Goal: Task Accomplishment & Management: Manage account settings

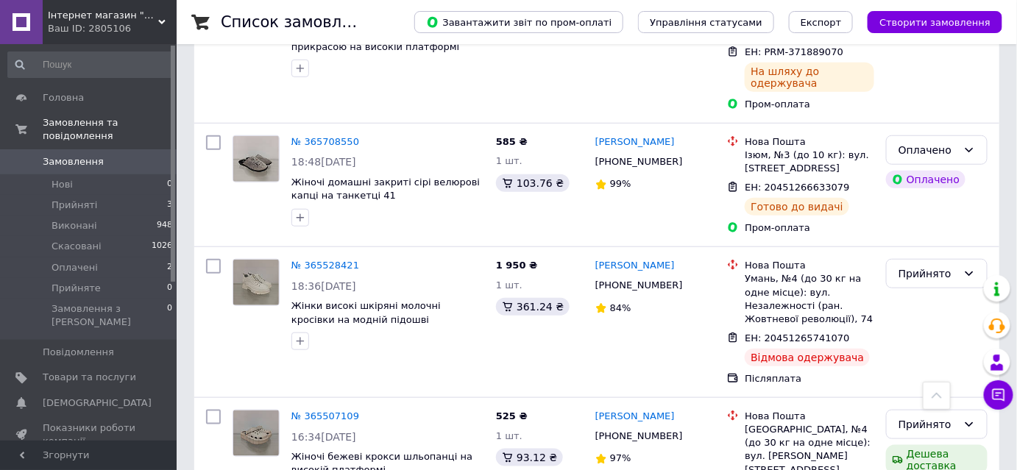
scroll to position [321, 0]
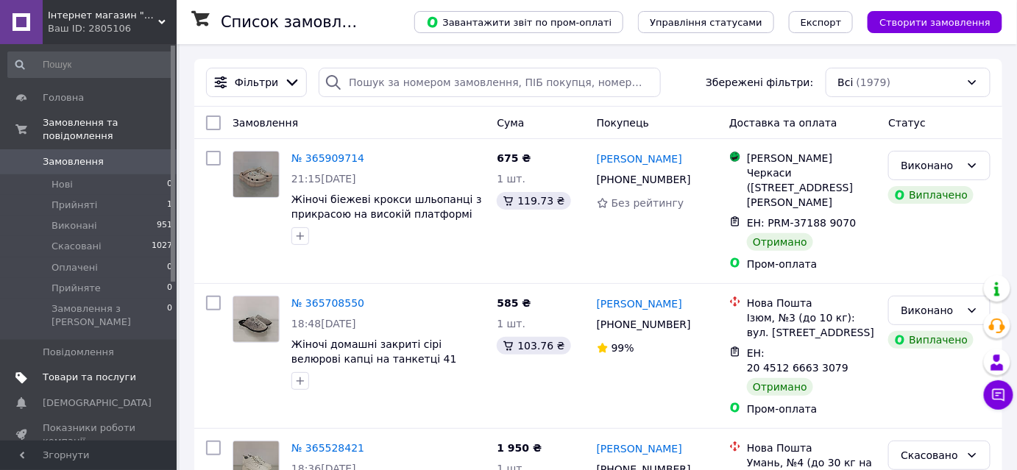
click at [60, 371] on span "Товари та послуги" at bounding box center [89, 377] width 93 height 13
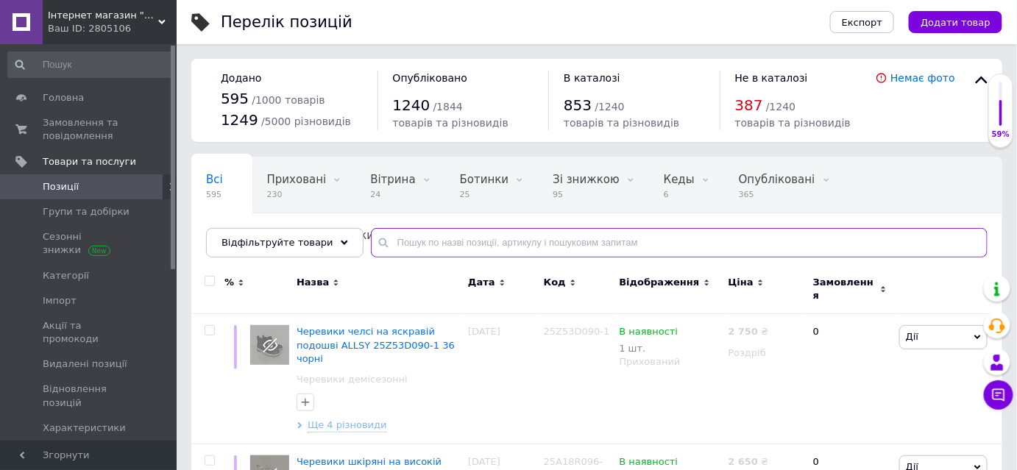
click at [458, 235] on input "text" at bounding box center [679, 242] width 617 height 29
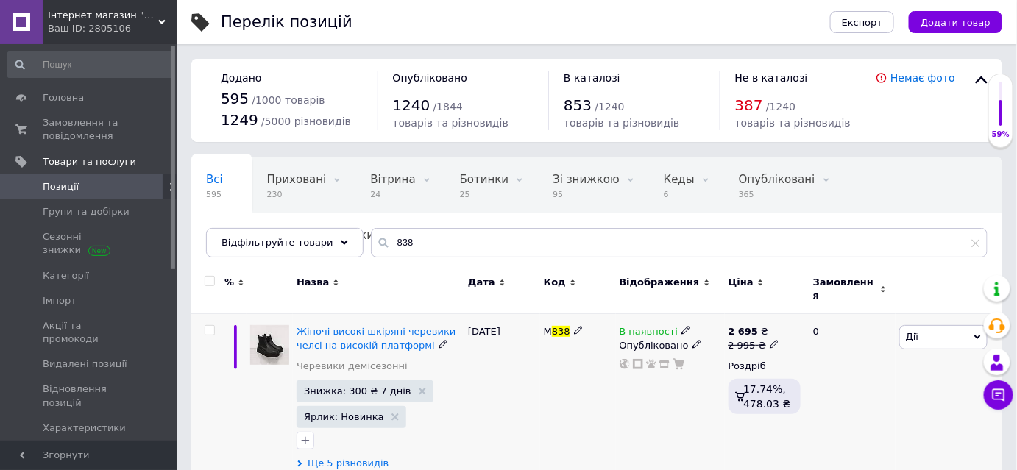
click at [356, 457] on span "Ще 5 різновидів" at bounding box center [348, 463] width 81 height 13
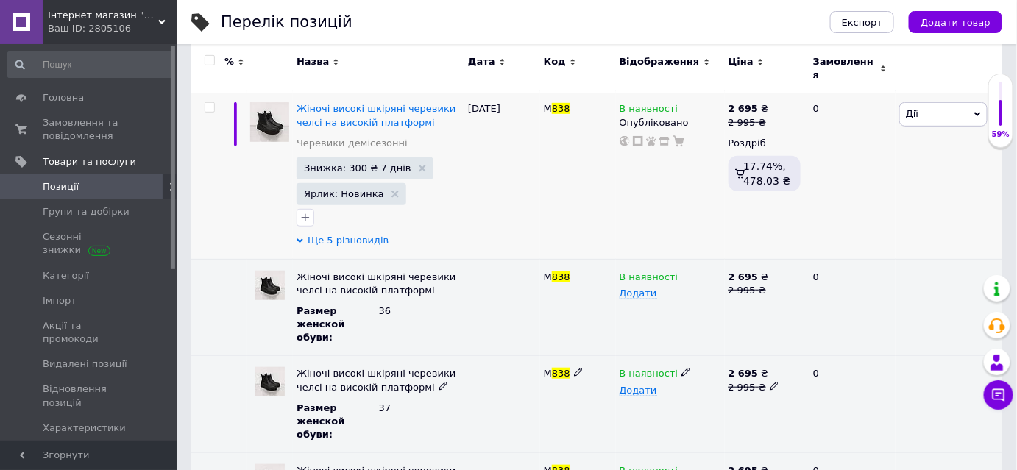
scroll to position [241, 0]
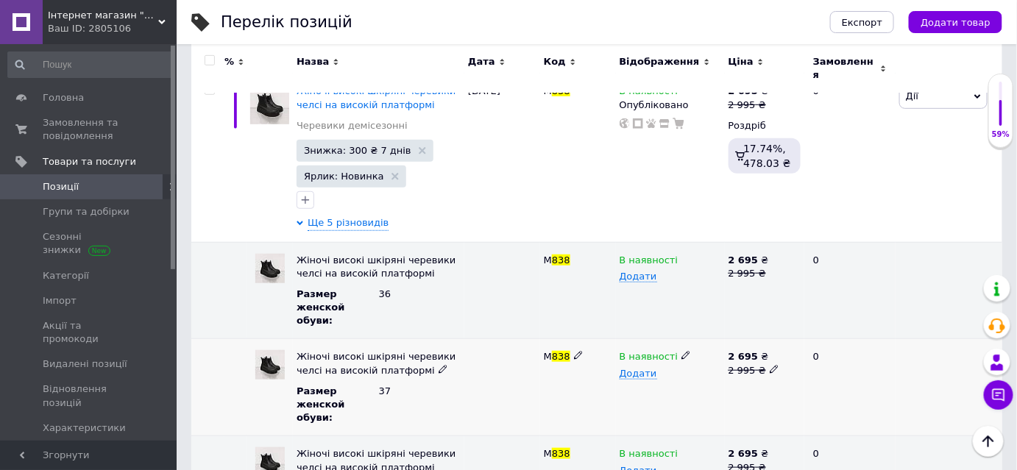
click at [681, 351] on icon at bounding box center [685, 355] width 9 height 9
click at [651, 375] on li "Немає в наявності" at bounding box center [667, 392] width 107 height 34
click at [993, 443] on icon "Наверх" at bounding box center [988, 442] width 18 height 18
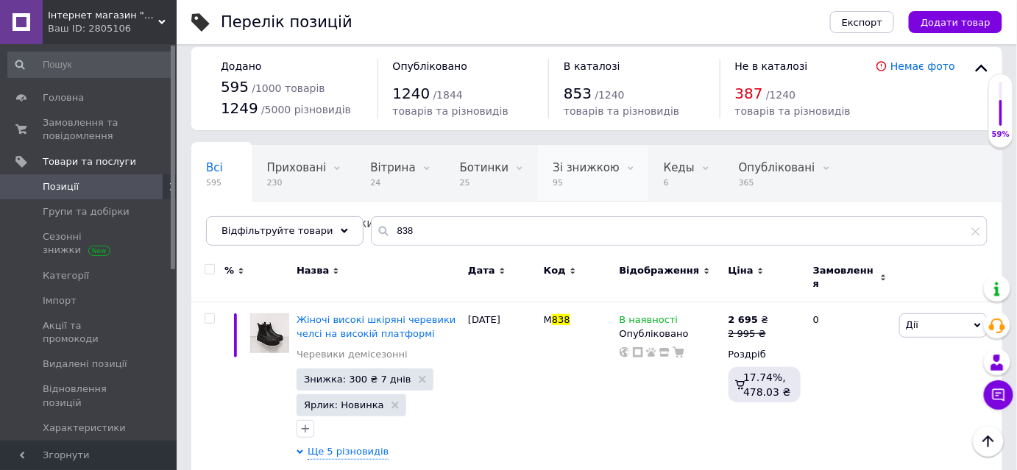
scroll to position [0, 0]
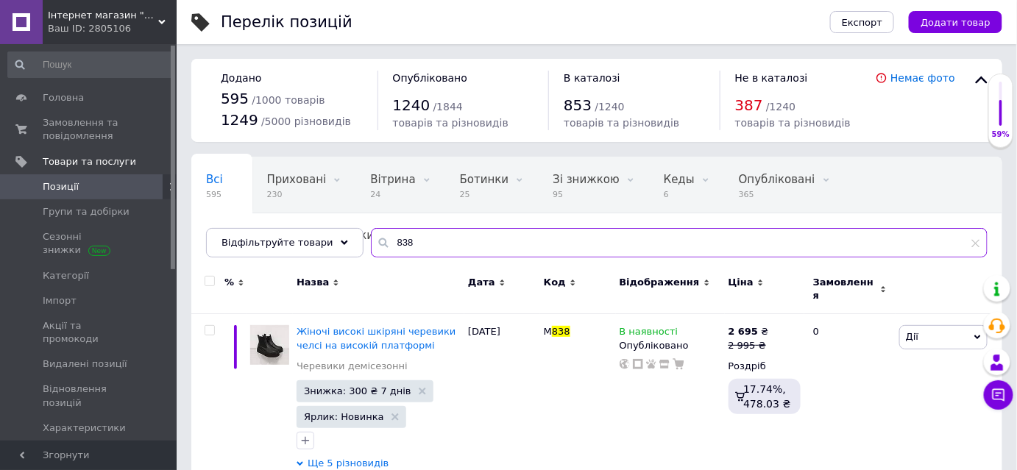
click at [419, 246] on input "838" at bounding box center [679, 242] width 617 height 29
type input "8"
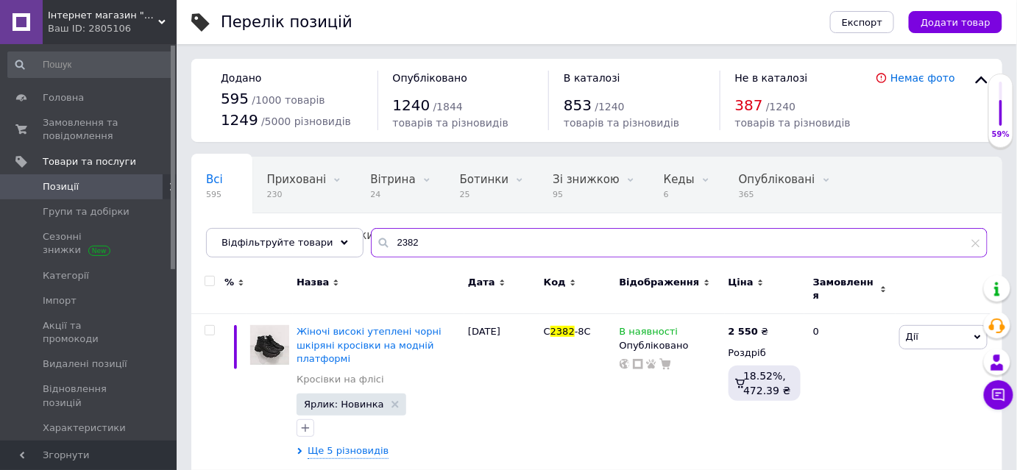
click at [419, 246] on input "2382" at bounding box center [679, 242] width 617 height 29
click at [395, 284] on div "Назва" at bounding box center [378, 282] width 164 height 13
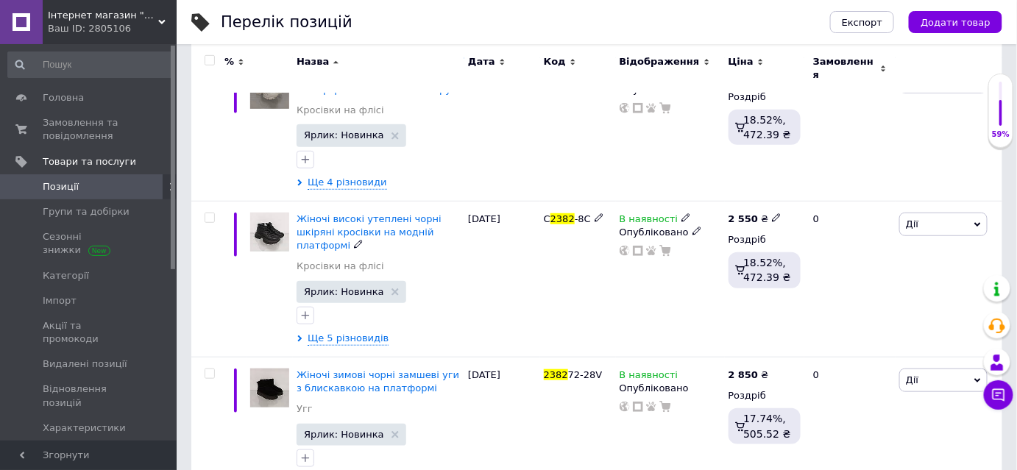
scroll to position [267, 0]
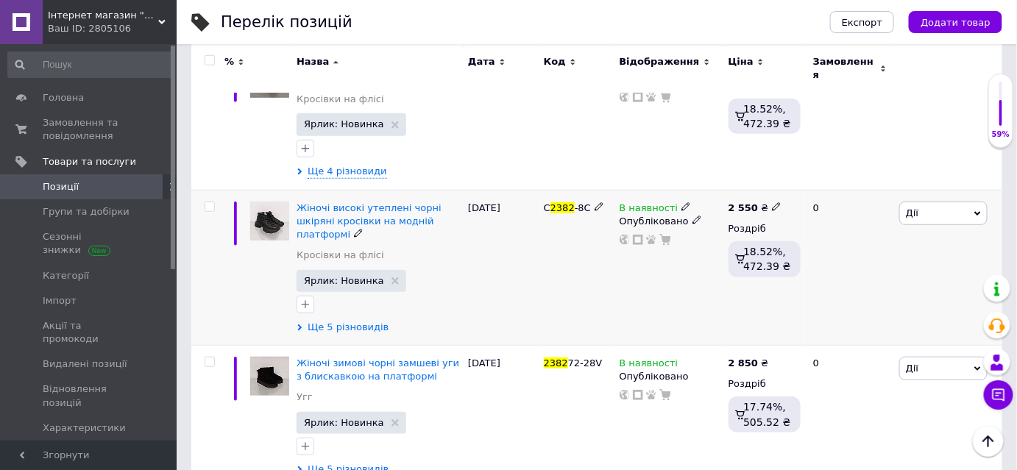
click at [349, 321] on span "Ще 5 різновидів" at bounding box center [348, 327] width 81 height 13
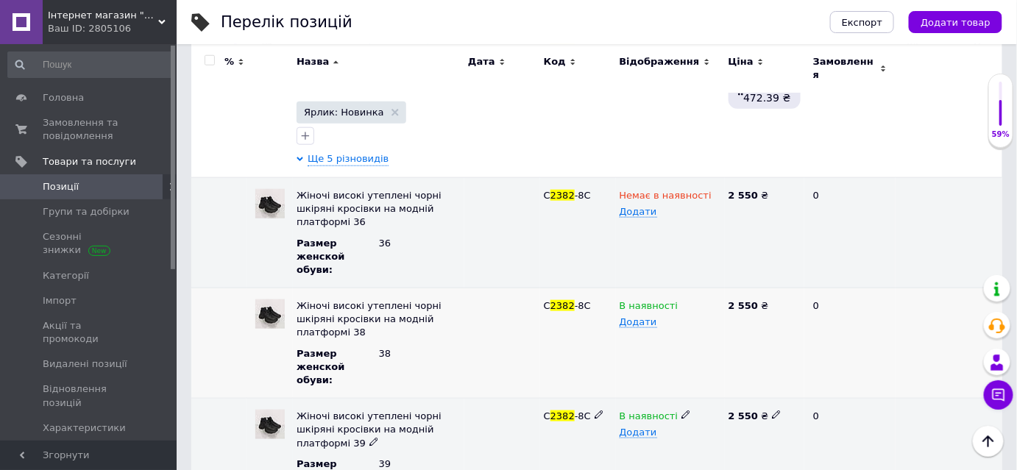
scroll to position [508, 0]
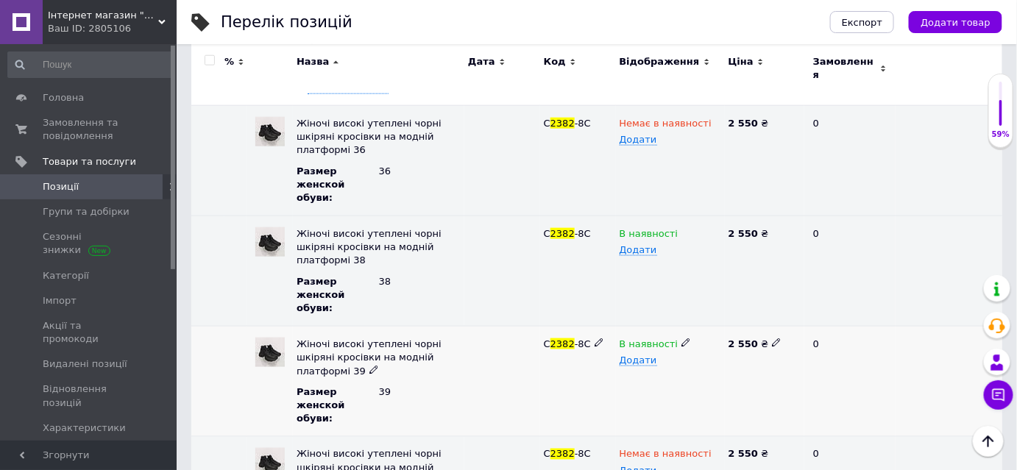
click at [681, 338] on icon at bounding box center [685, 342] width 9 height 9
click at [651, 362] on li "Немає в наявності" at bounding box center [667, 379] width 107 height 34
click at [987, 437] on icon "Наверх" at bounding box center [988, 442] width 18 height 18
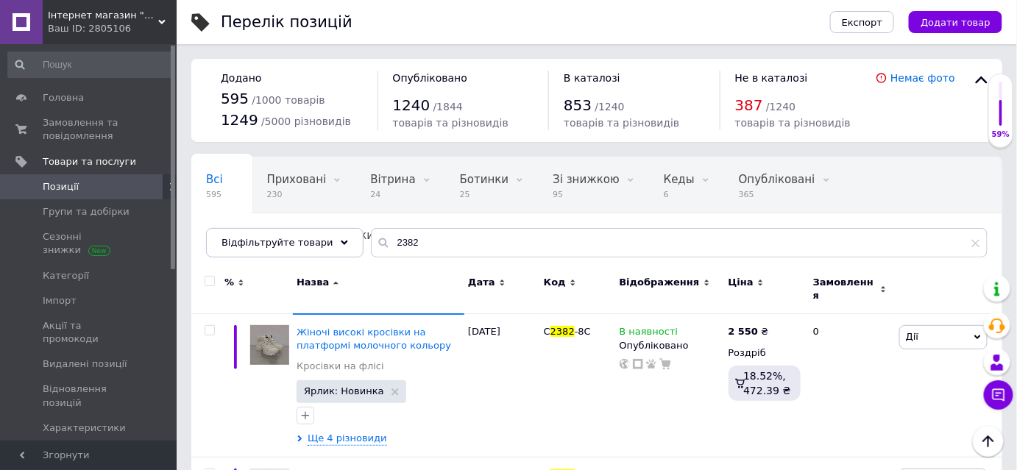
scroll to position [0, 0]
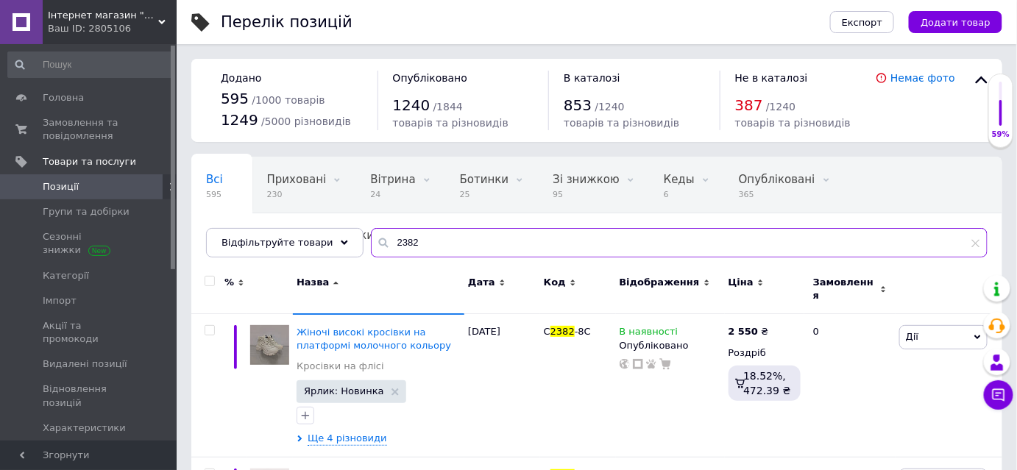
click at [475, 241] on input "2382" at bounding box center [679, 242] width 617 height 29
type input "2"
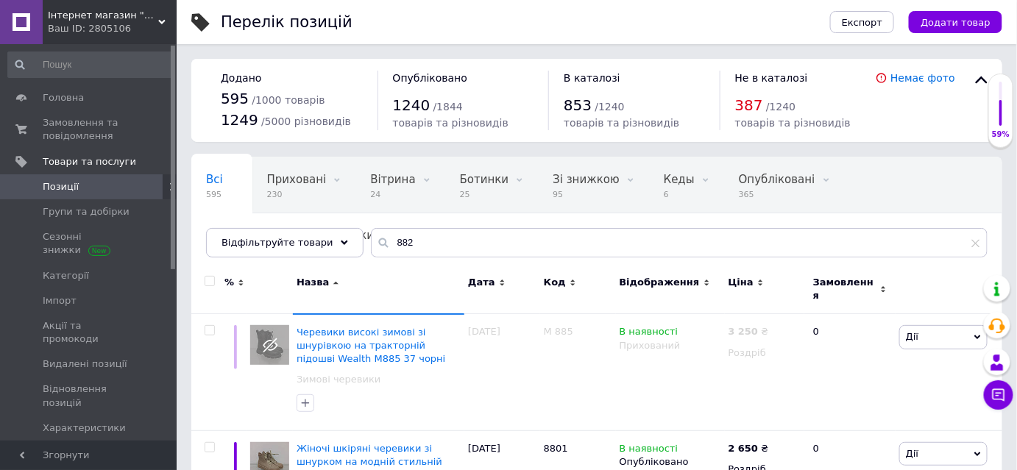
click at [398, 270] on div "Назва" at bounding box center [378, 289] width 171 height 49
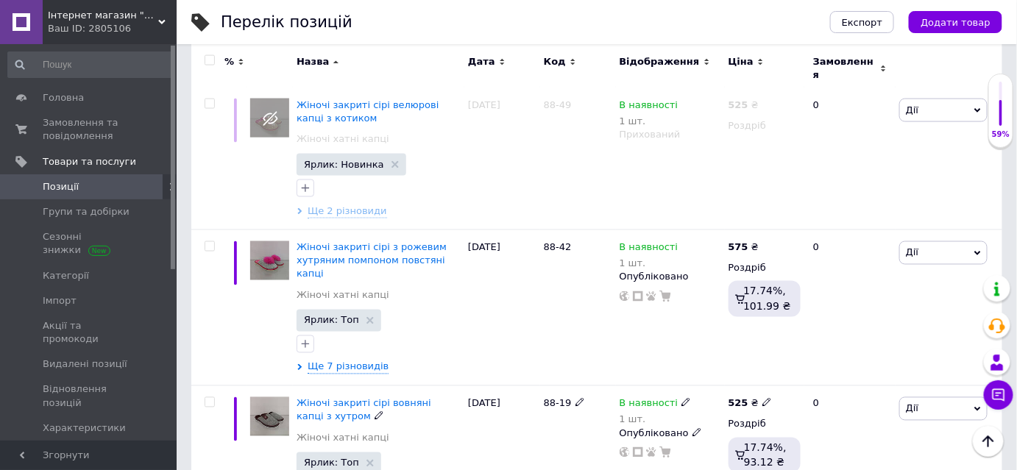
scroll to position [2756, 0]
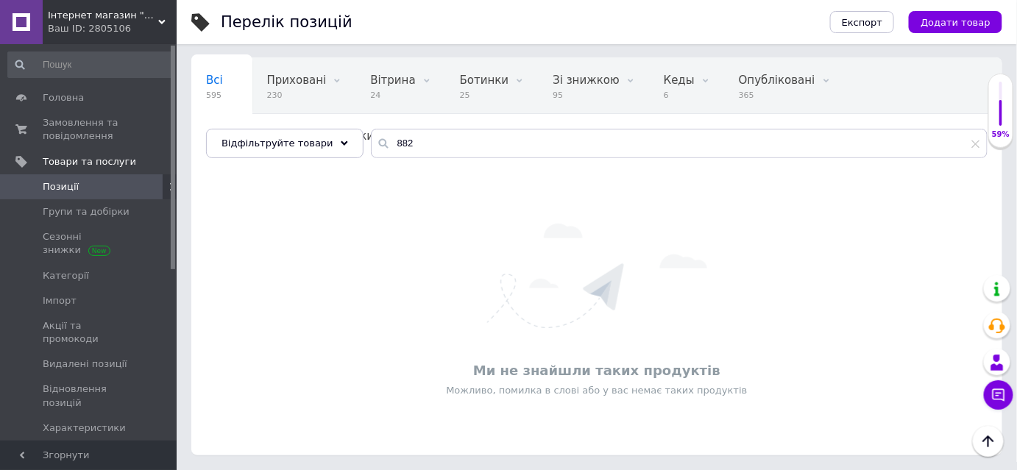
scroll to position [98, 0]
click at [405, 147] on input "882" at bounding box center [679, 144] width 617 height 29
type input "8"
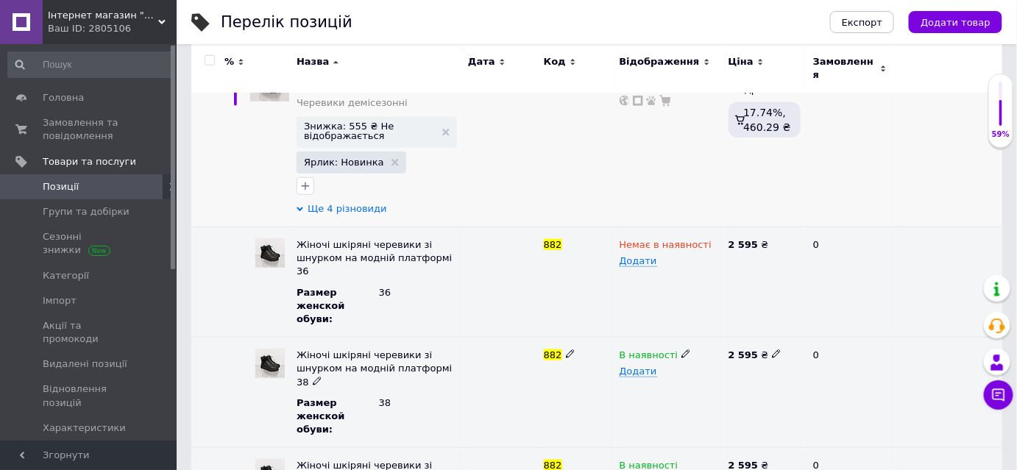
scroll to position [294, 0]
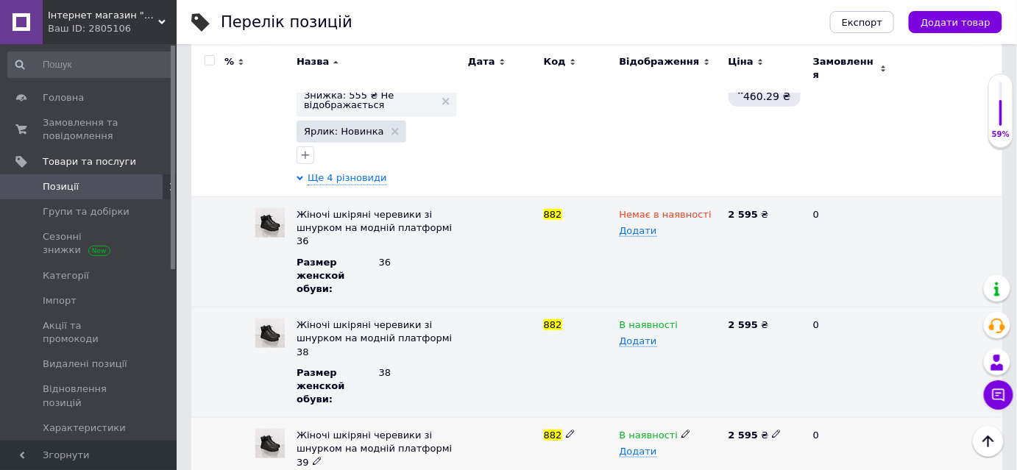
click at [681, 430] on icon at bounding box center [685, 434] width 9 height 9
click at [642, 453] on li "Немає в наявності" at bounding box center [667, 470] width 107 height 34
click at [992, 438] on icon "Наверх" at bounding box center [988, 442] width 18 height 18
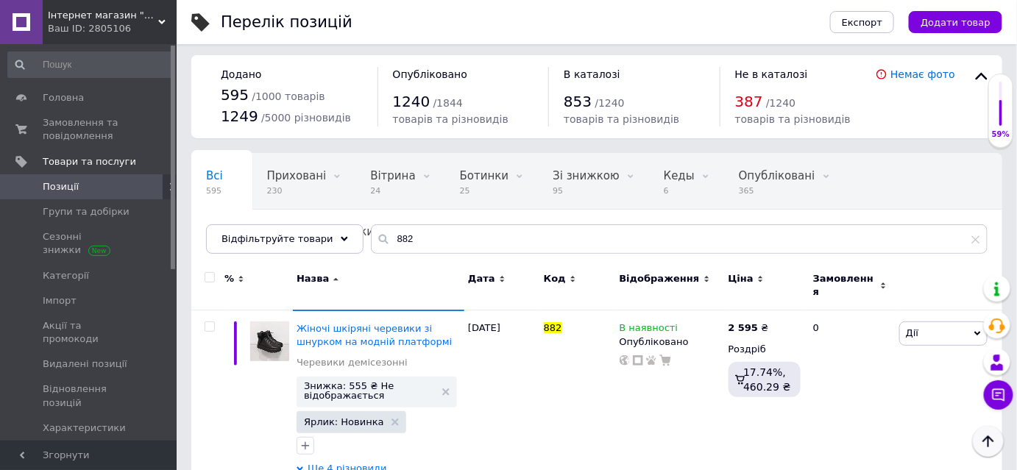
scroll to position [0, 0]
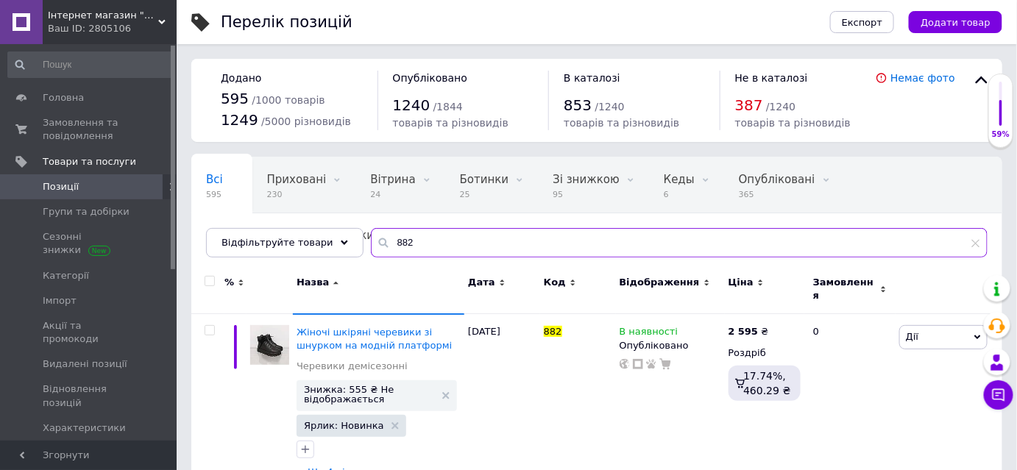
click at [418, 244] on input "882" at bounding box center [679, 242] width 617 height 29
type input "8"
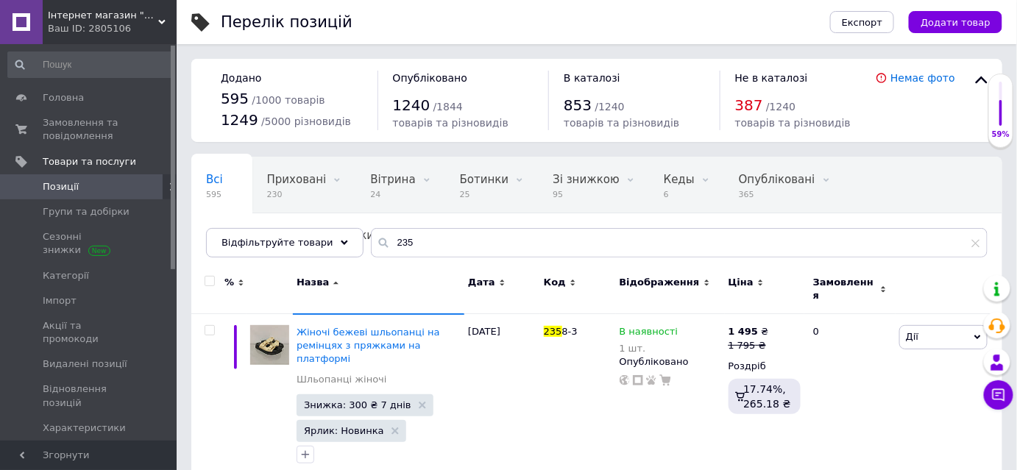
click at [383, 277] on div "Назва" at bounding box center [378, 282] width 164 height 13
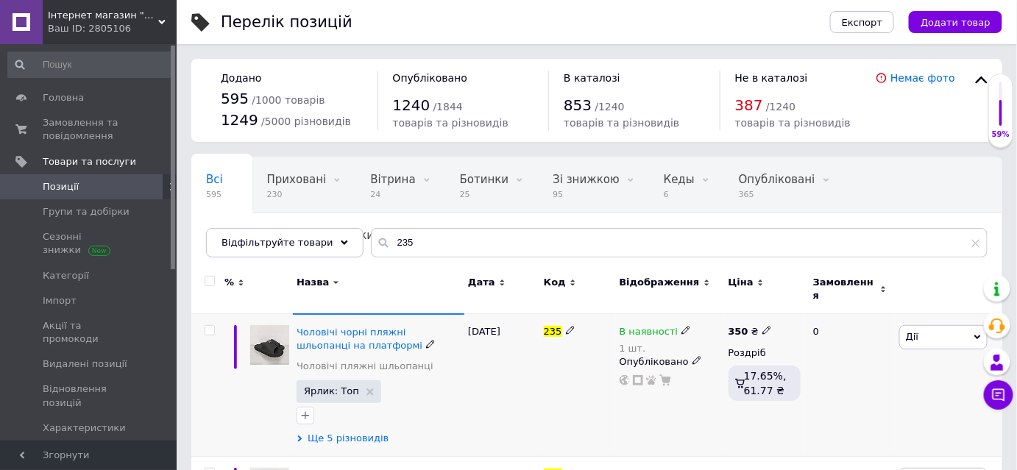
click at [346, 432] on span "Ще 5 різновидів" at bounding box center [348, 438] width 81 height 13
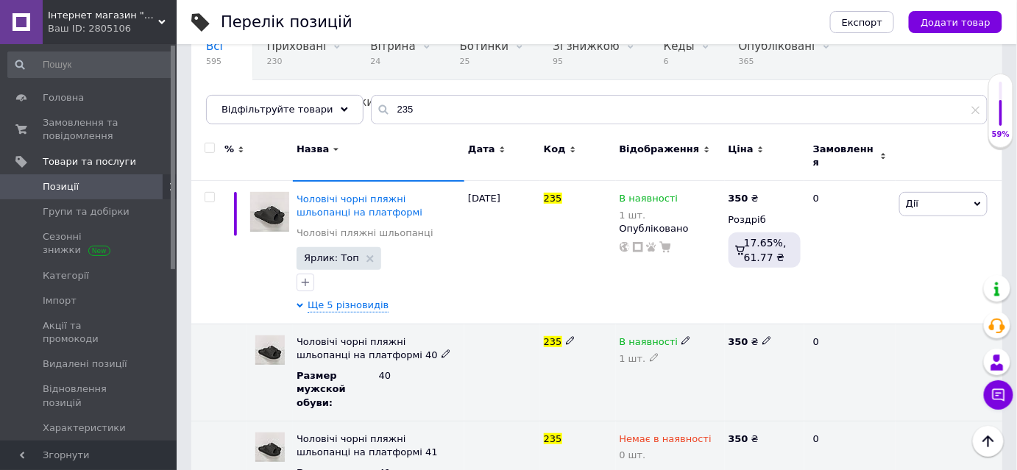
scroll to position [160, 0]
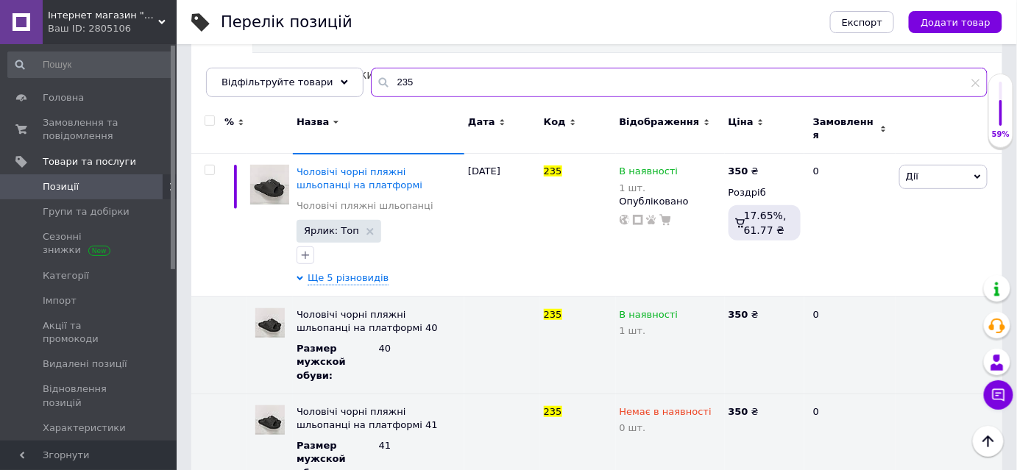
click at [449, 86] on input "235" at bounding box center [679, 82] width 617 height 29
type input "2"
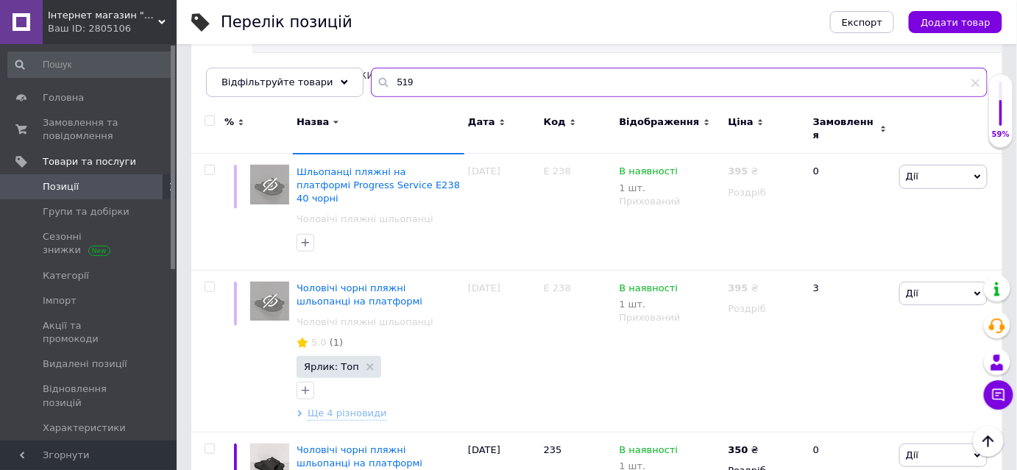
type input "519"
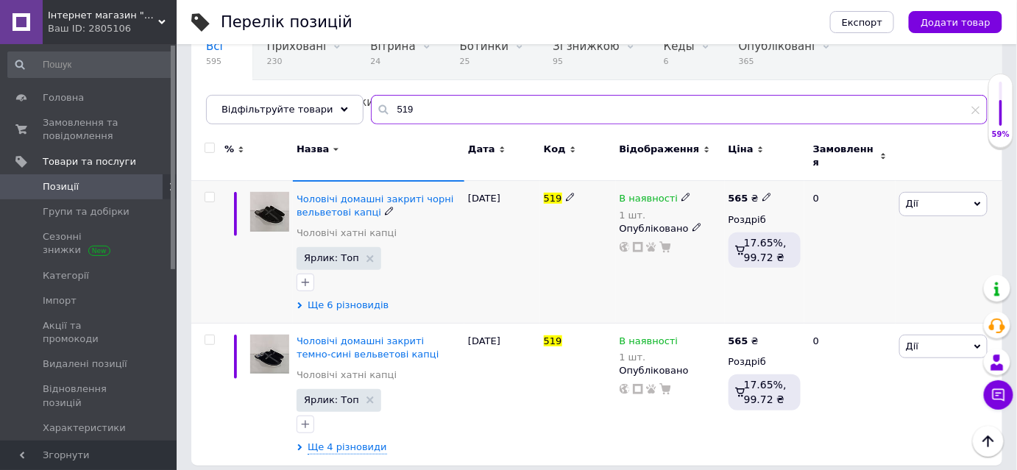
scroll to position [133, 0]
click at [354, 299] on span "Ще 6 різновидів" at bounding box center [348, 305] width 81 height 13
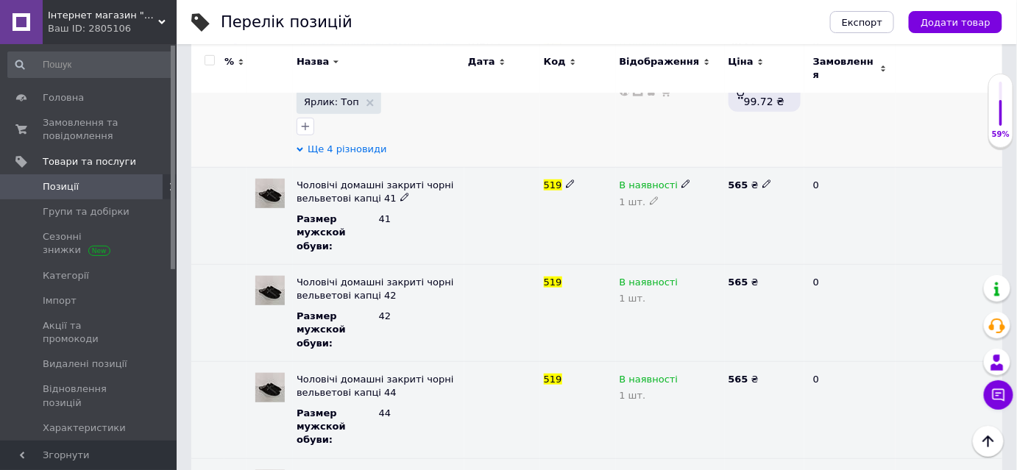
scroll to position [320, 0]
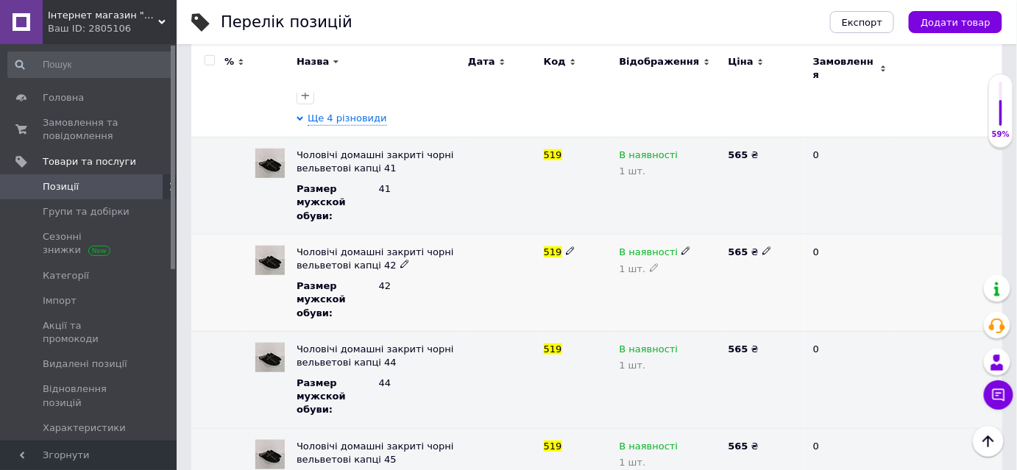
click at [650, 263] on icon at bounding box center [654, 267] width 9 height 9
type input "0"
click at [990, 435] on icon "Наверх" at bounding box center [988, 442] width 18 height 18
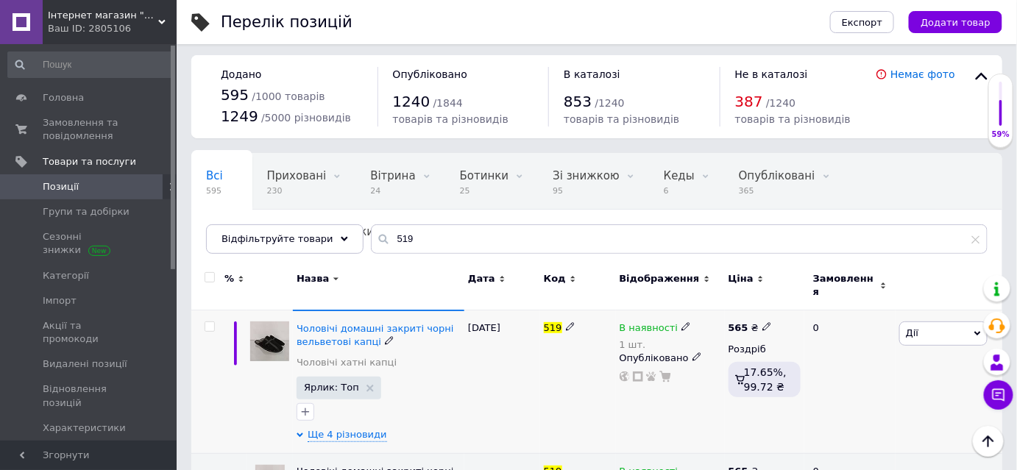
scroll to position [0, 0]
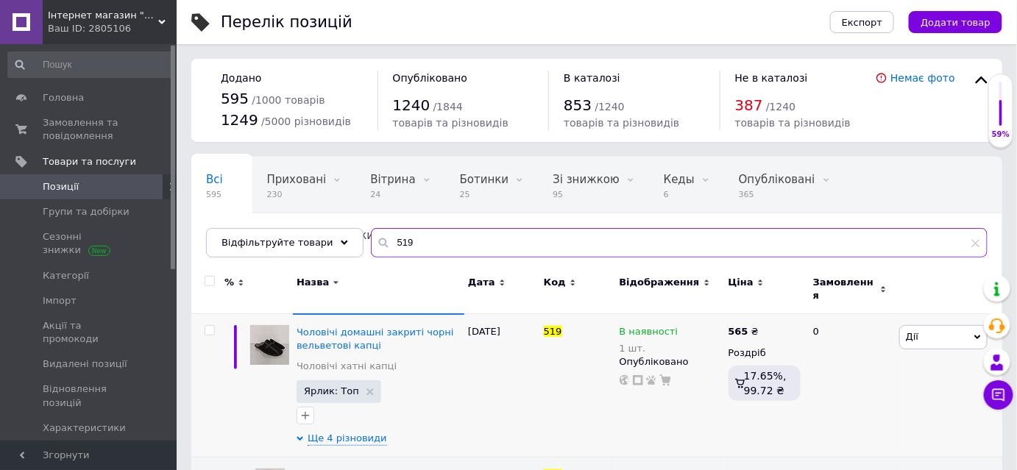
click at [505, 241] on input "519" at bounding box center [679, 242] width 617 height 29
type input "5"
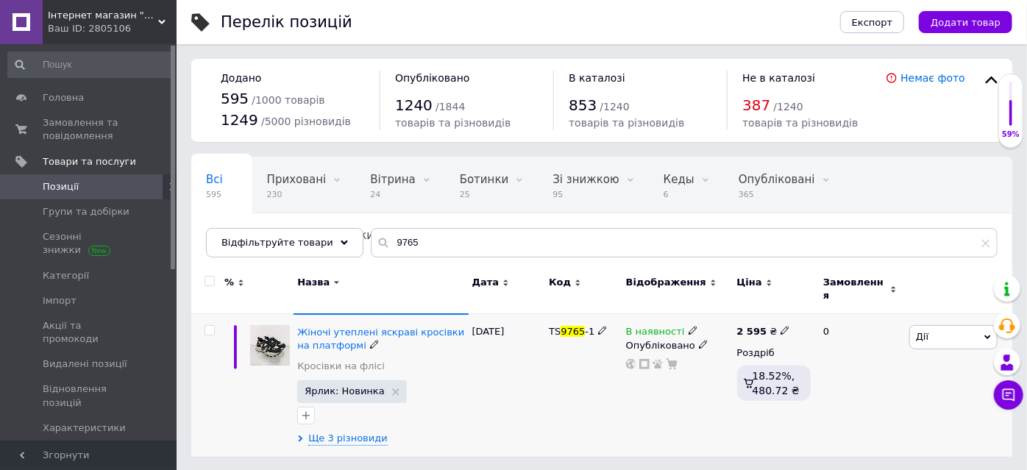
click at [939, 325] on span "Дії" at bounding box center [953, 337] width 88 height 24
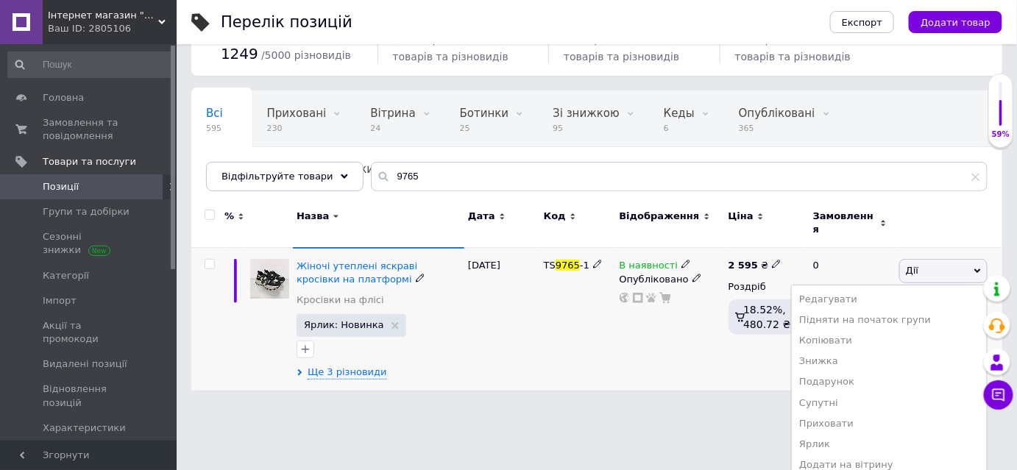
scroll to position [107, 0]
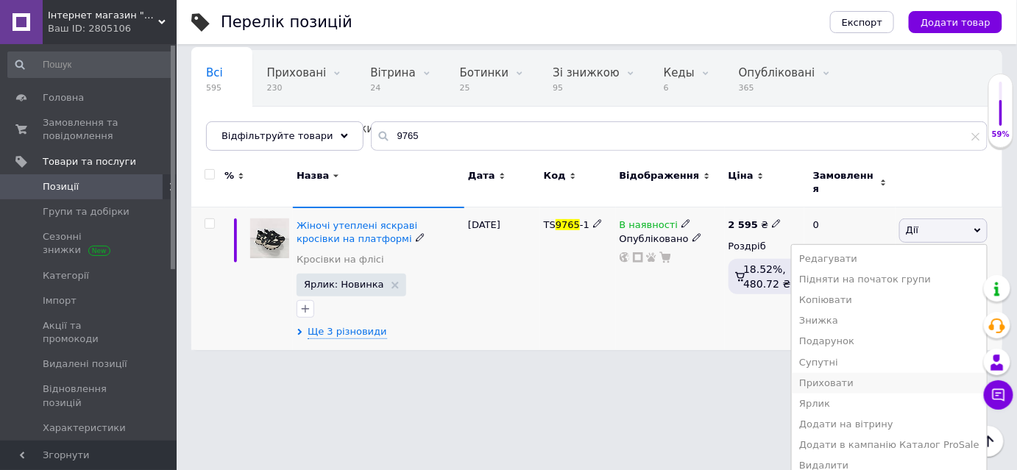
click at [857, 374] on li "Приховати" at bounding box center [889, 383] width 195 height 21
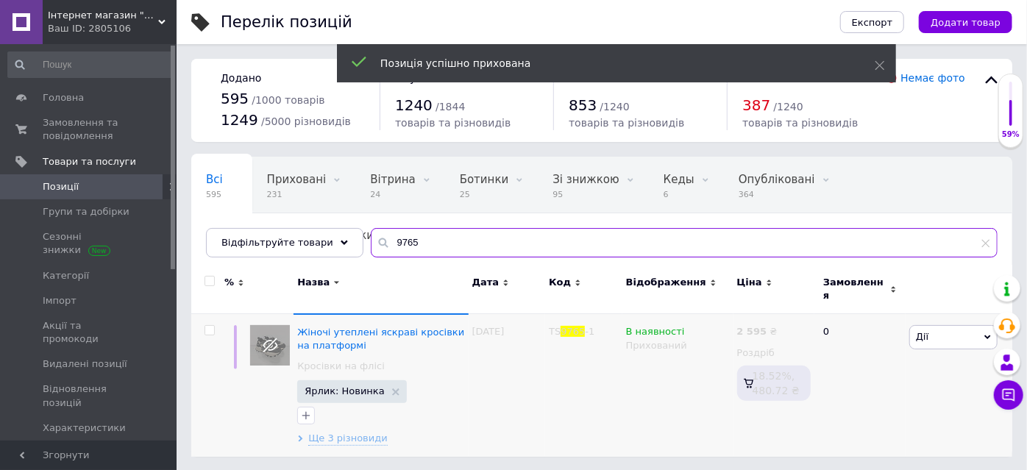
click at [412, 240] on input "9765" at bounding box center [684, 242] width 627 height 29
type input "9"
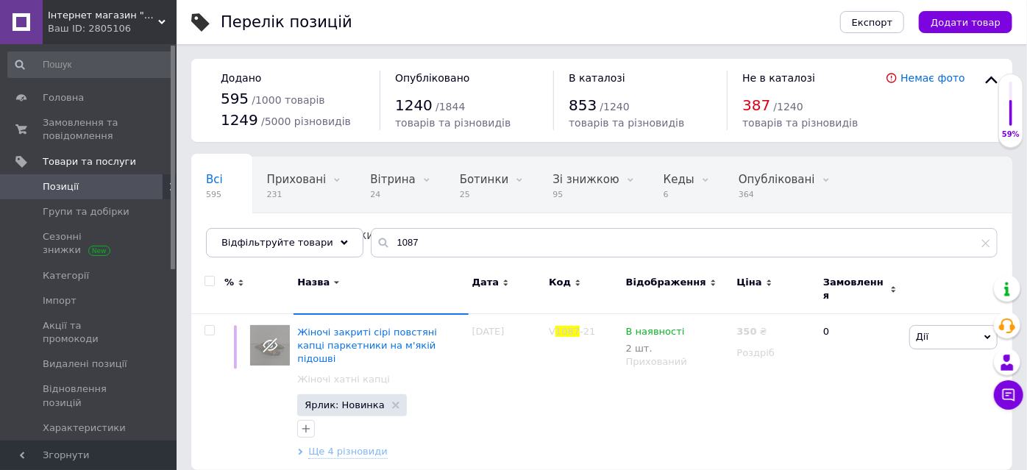
click at [405, 272] on div "Назва" at bounding box center [381, 289] width 174 height 49
click at [441, 234] on input "1087" at bounding box center [684, 242] width 627 height 29
type input "1"
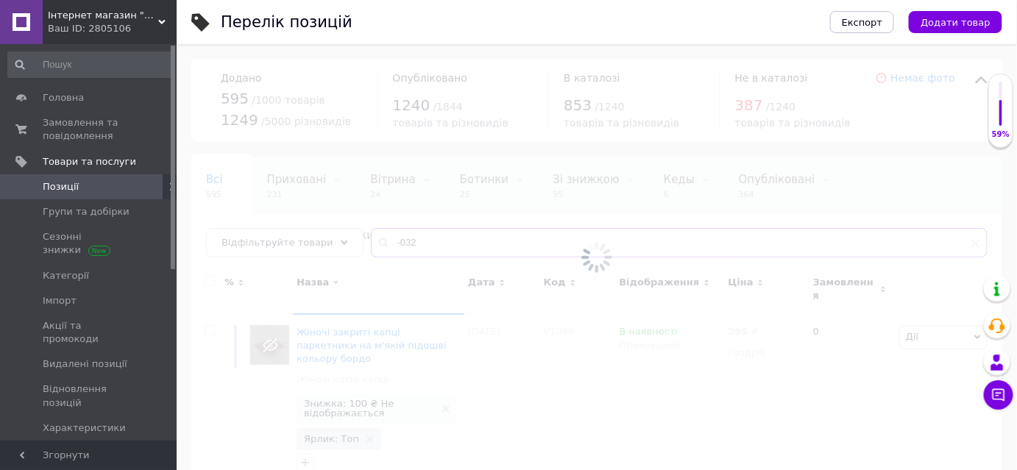
type input "-032"
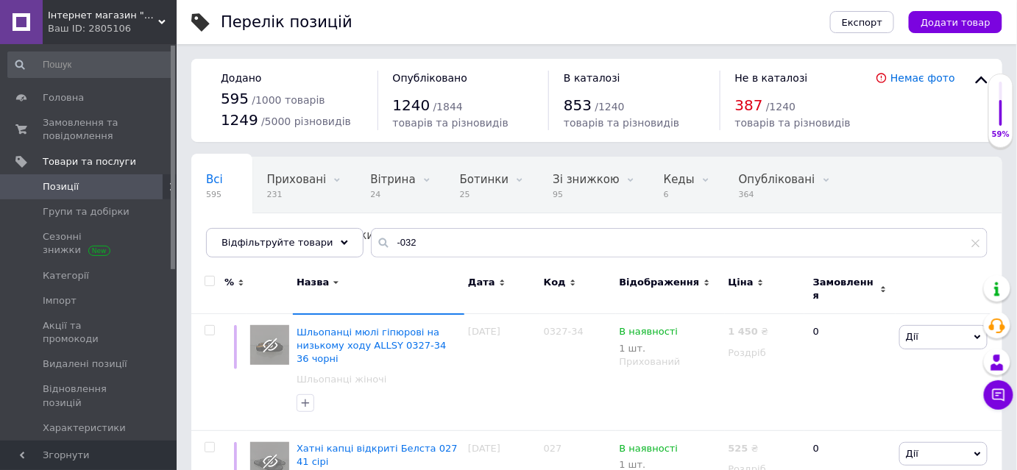
click at [383, 269] on div "Назва" at bounding box center [378, 289] width 171 height 49
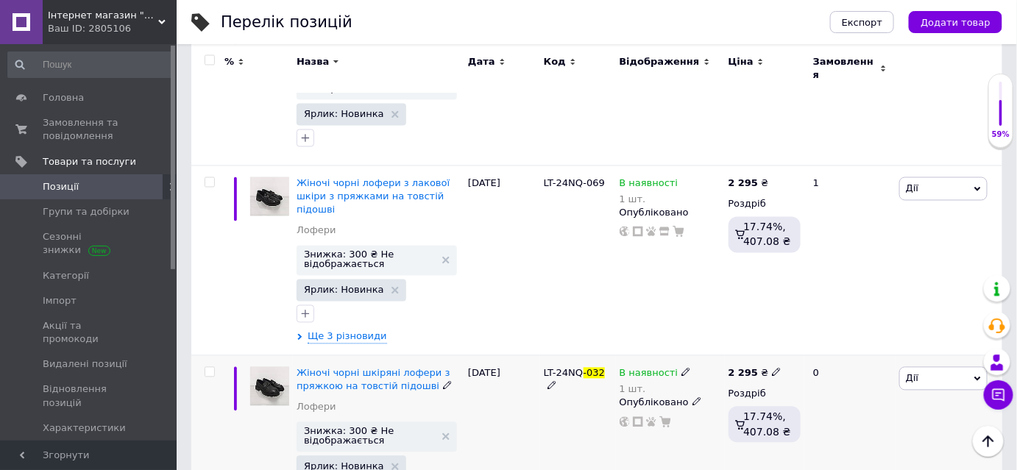
scroll to position [2687, 0]
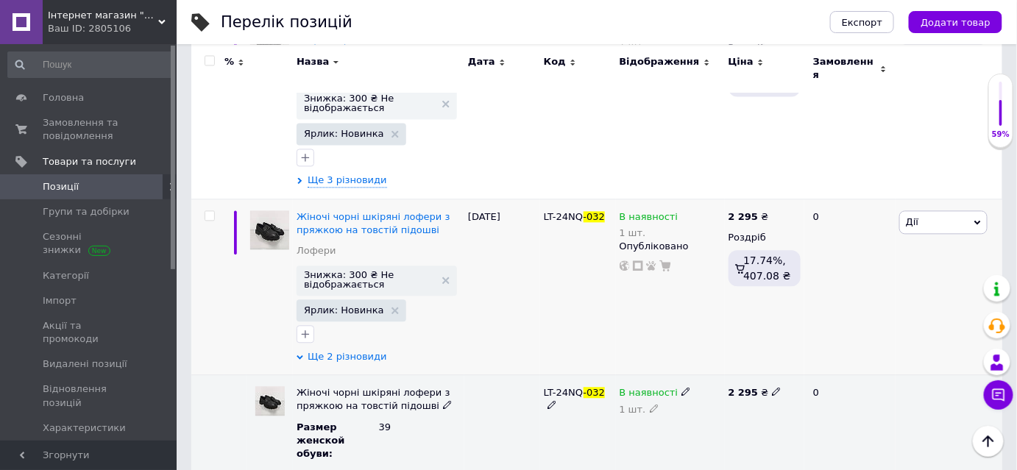
scroll to position [2854, 0]
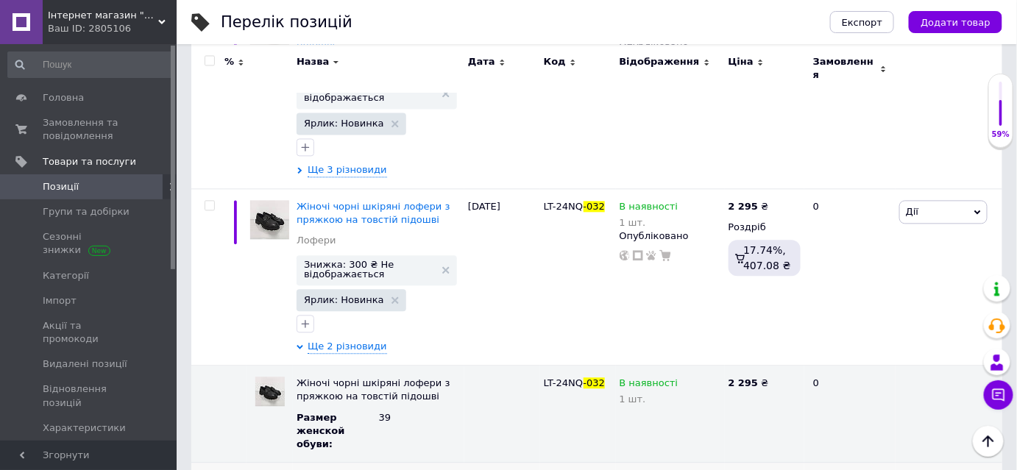
type input "0"
click at [990, 444] on icon "Наверх" at bounding box center [988, 442] width 18 height 18
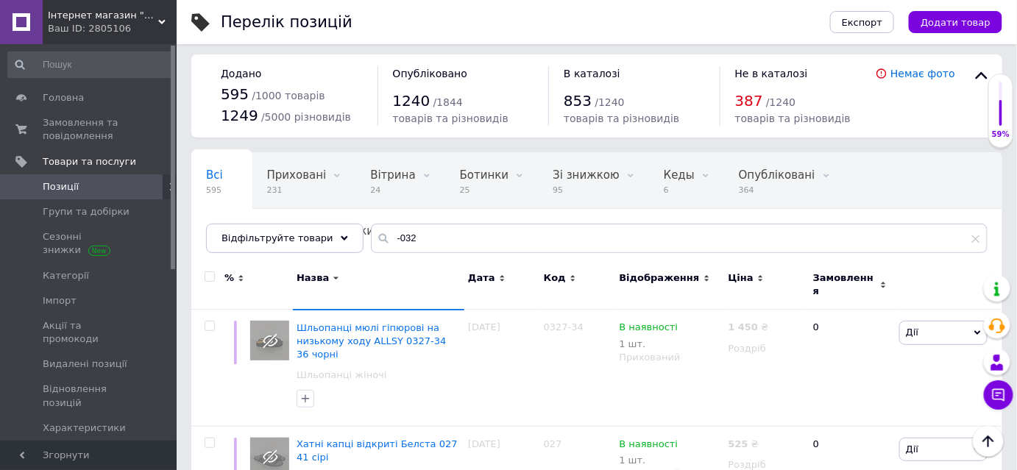
scroll to position [0, 0]
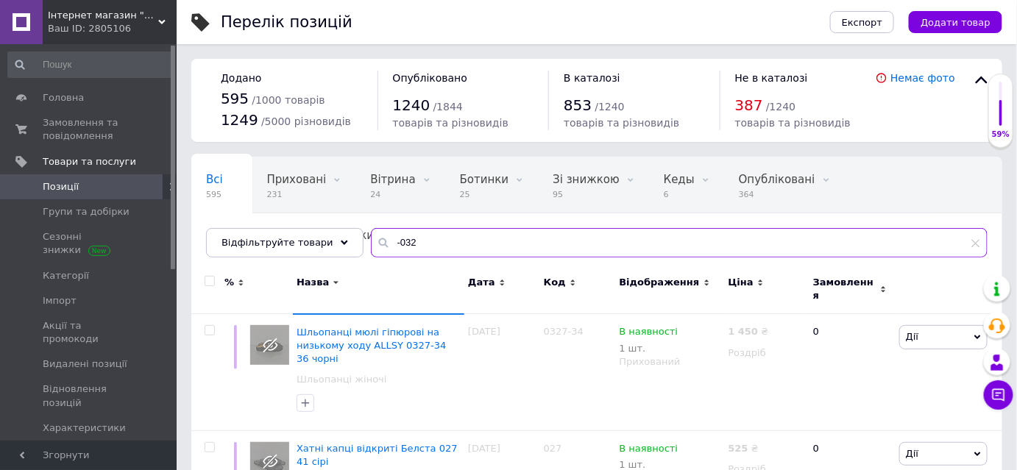
click at [413, 238] on input "-032" at bounding box center [679, 242] width 617 height 29
type input "-"
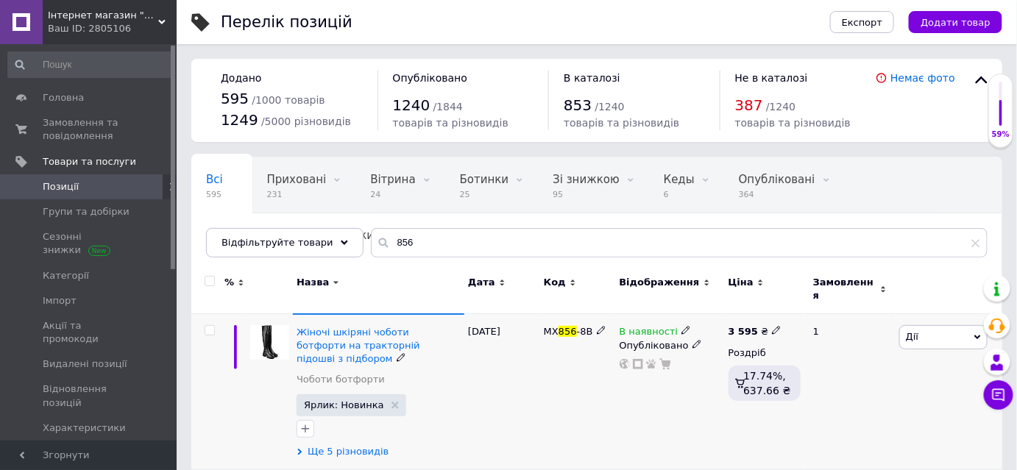
click at [339, 445] on span "Ще 5 різновидів" at bounding box center [348, 451] width 81 height 13
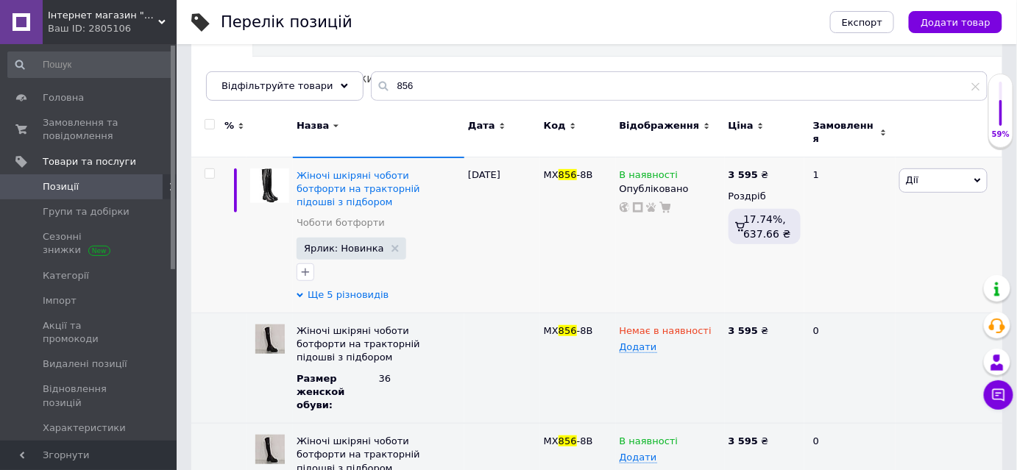
scroll to position [321, 0]
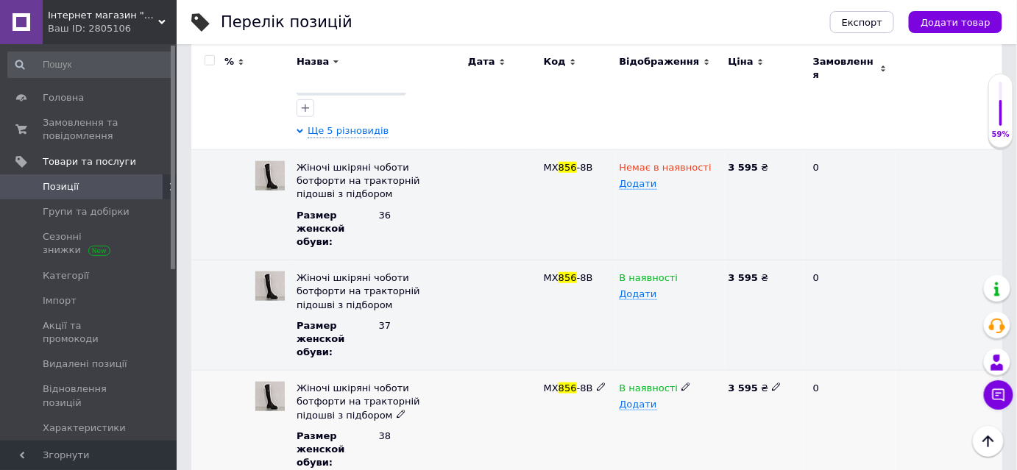
click at [681, 383] on icon at bounding box center [685, 387] width 9 height 9
click at [651, 406] on li "Немає в наявності" at bounding box center [667, 423] width 107 height 34
click at [995, 441] on icon "Наверх" at bounding box center [988, 442] width 18 height 18
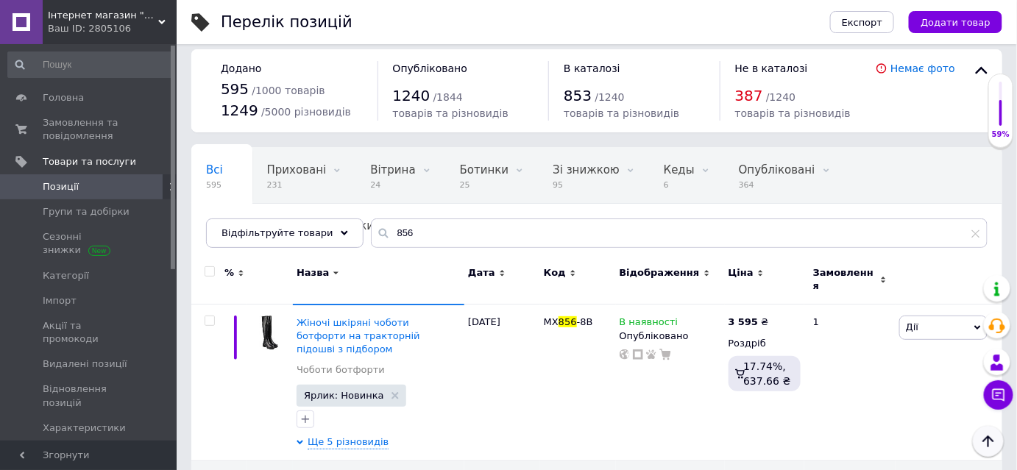
scroll to position [0, 0]
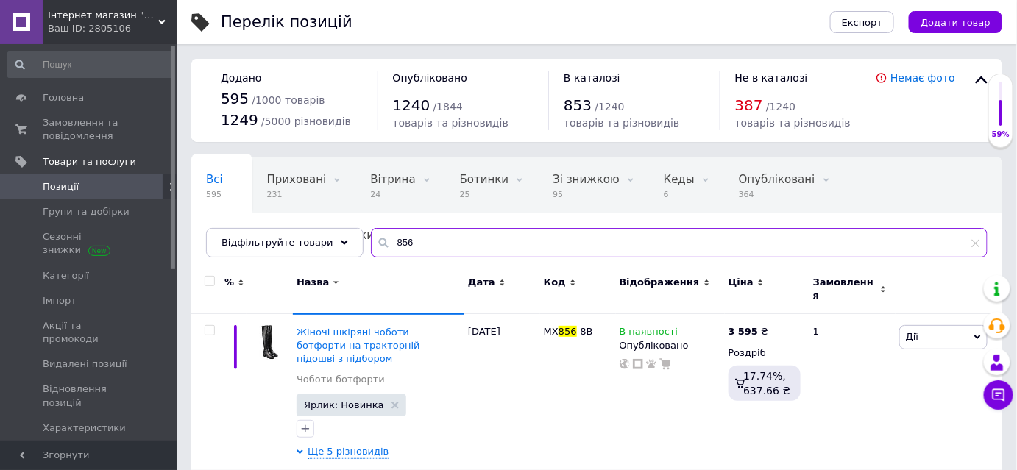
click at [404, 250] on input "856" at bounding box center [679, 242] width 617 height 29
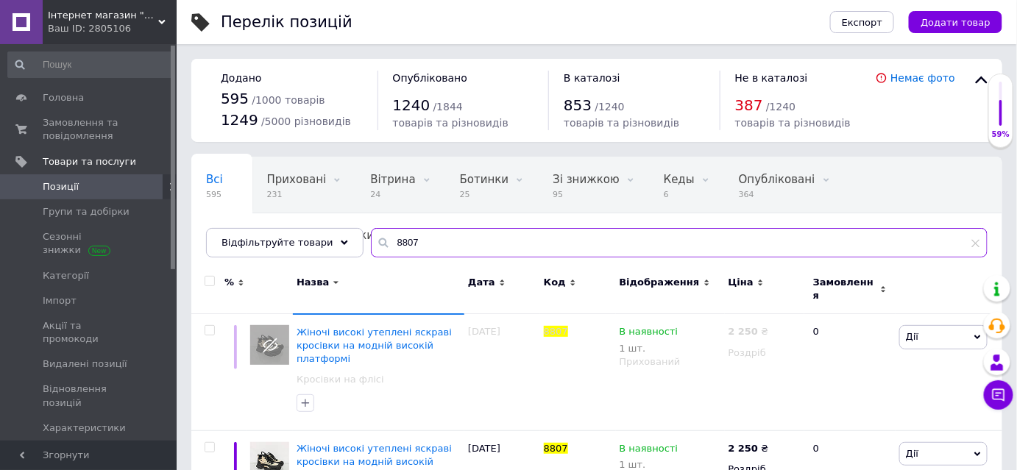
type input "8807"
click at [350, 279] on div "Назва" at bounding box center [378, 282] width 164 height 13
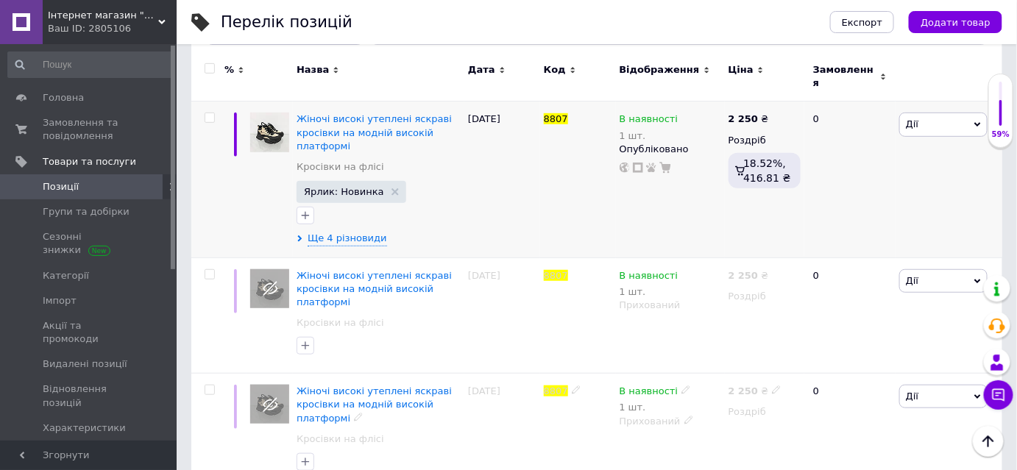
scroll to position [209, 0]
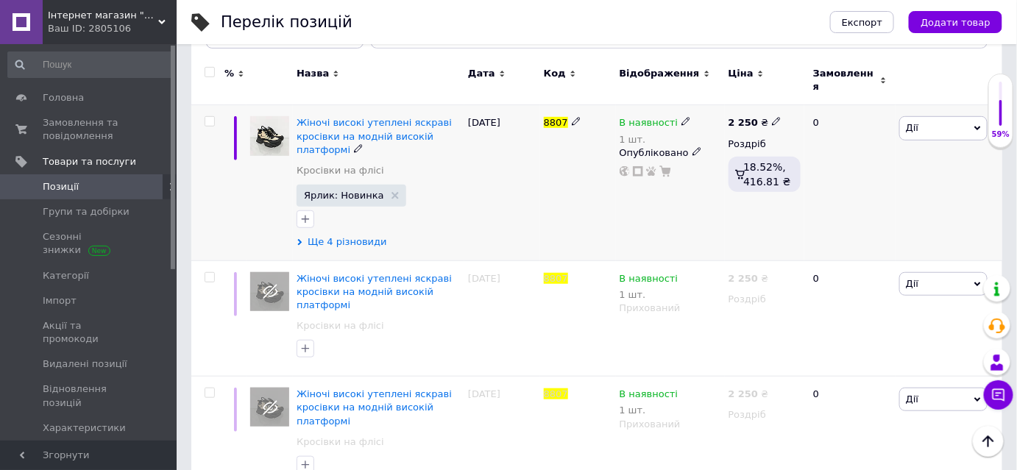
click at [350, 236] on span "Ще 4 різновиди" at bounding box center [347, 241] width 79 height 13
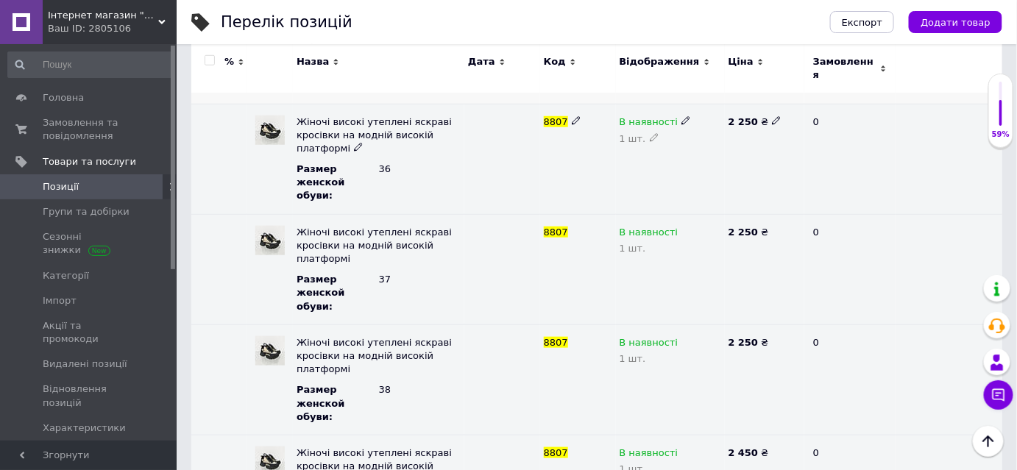
scroll to position [396, 0]
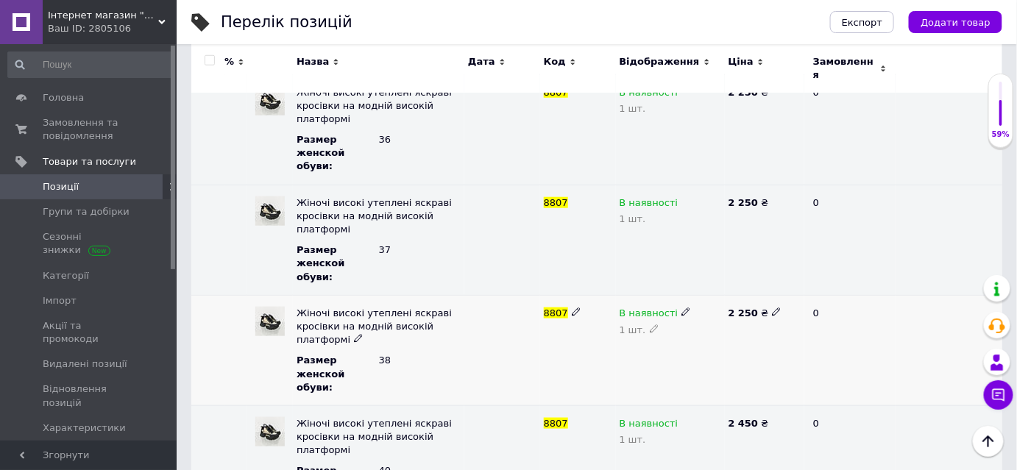
click at [650, 324] on icon at bounding box center [654, 328] width 9 height 9
type input "0"
click at [987, 438] on icon "Наверх" at bounding box center [988, 442] width 18 height 18
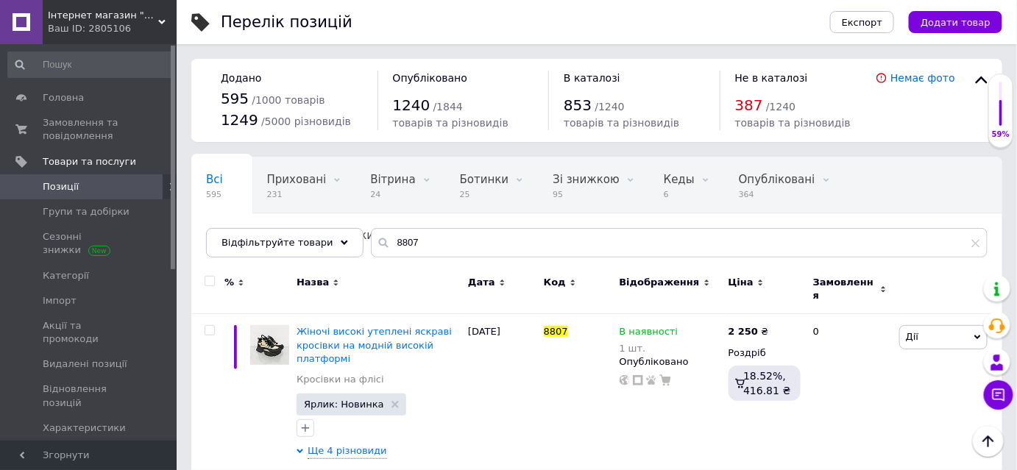
scroll to position [0, 0]
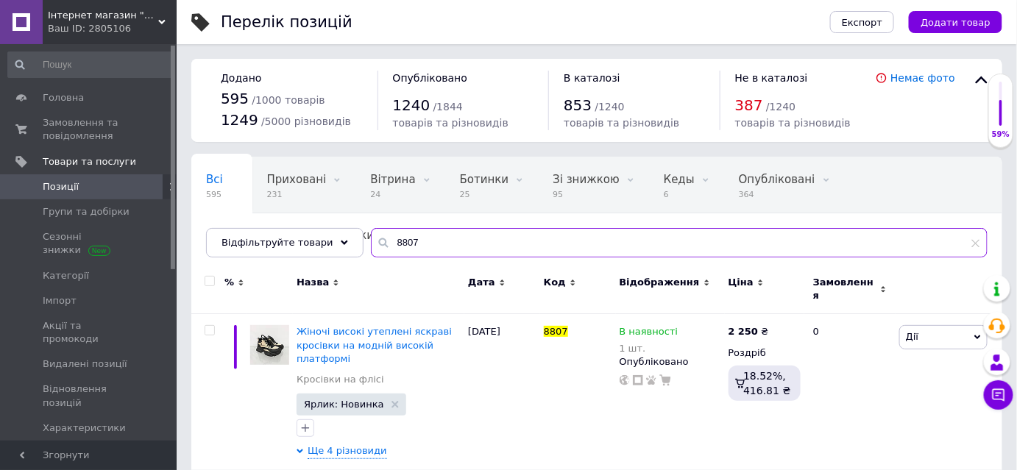
click at [466, 231] on input "8807" at bounding box center [679, 242] width 617 height 29
type input "8"
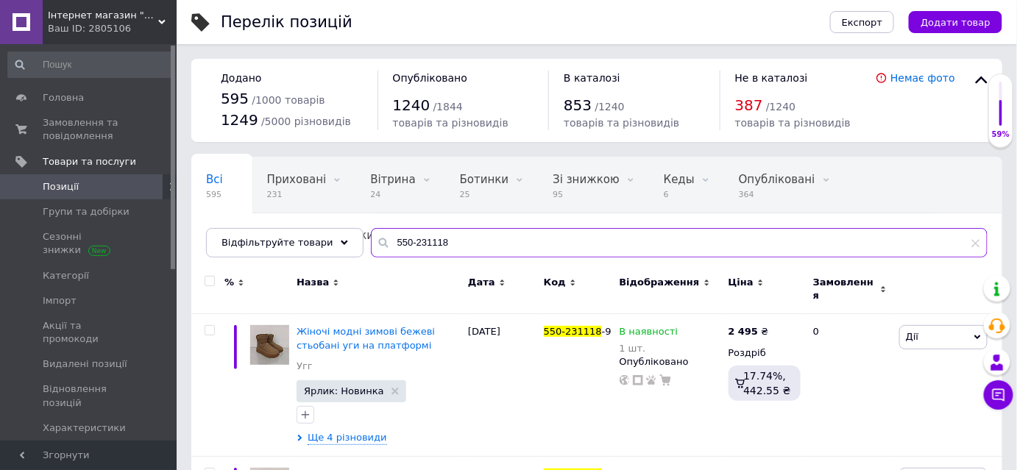
type input "550-231118"
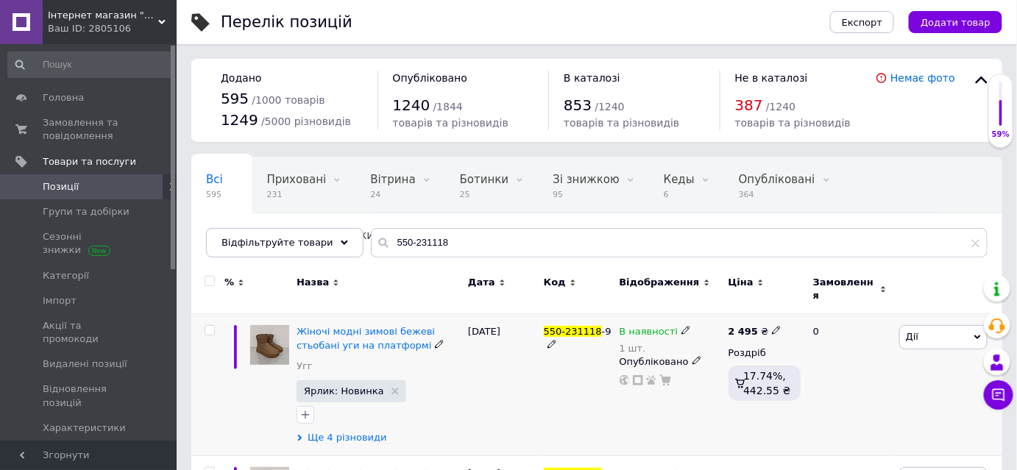
click at [355, 431] on span "Ще 4 різновиди" at bounding box center [347, 437] width 79 height 13
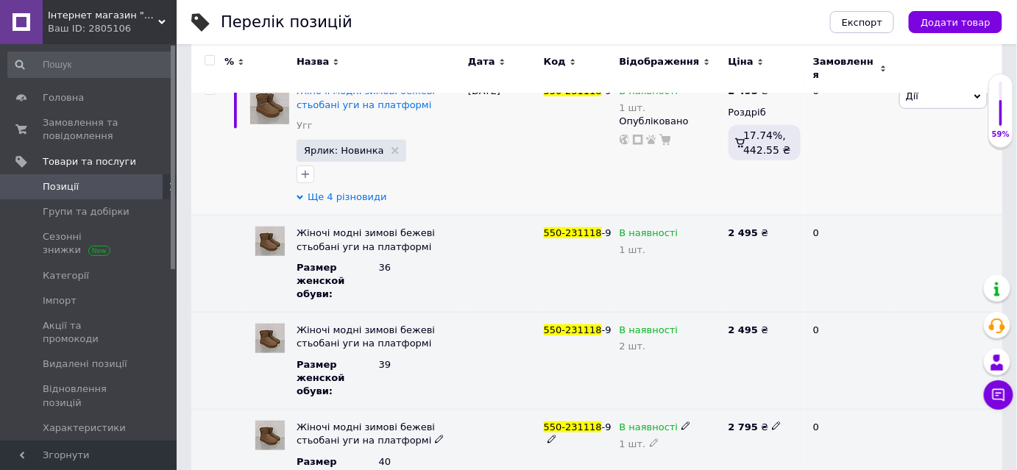
scroll to position [294, 0]
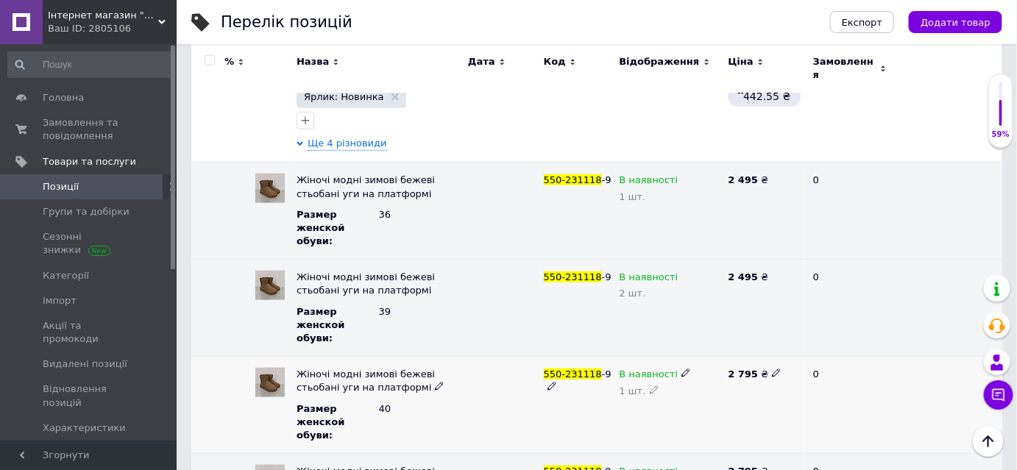
click at [650, 386] on icon at bounding box center [654, 390] width 9 height 9
type input "0"
click at [984, 439] on icon "Наверх" at bounding box center [987, 442] width 11 height 12
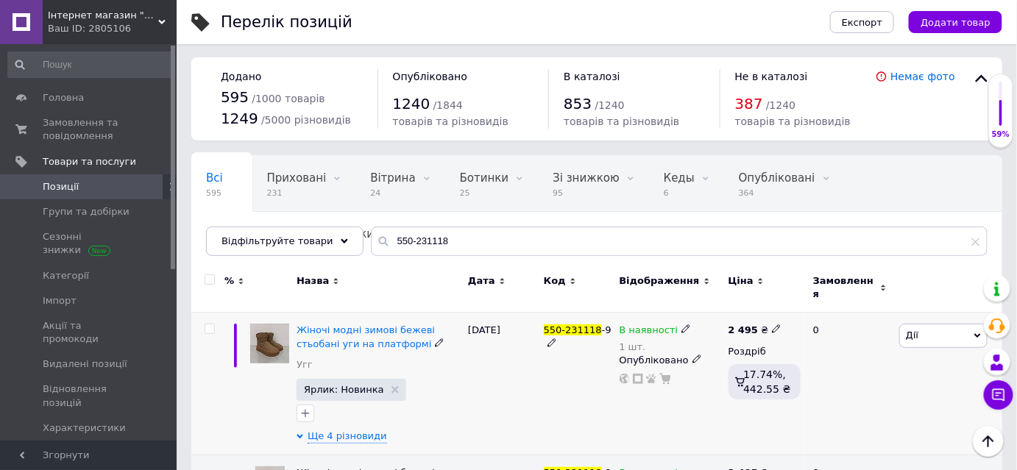
scroll to position [0, 0]
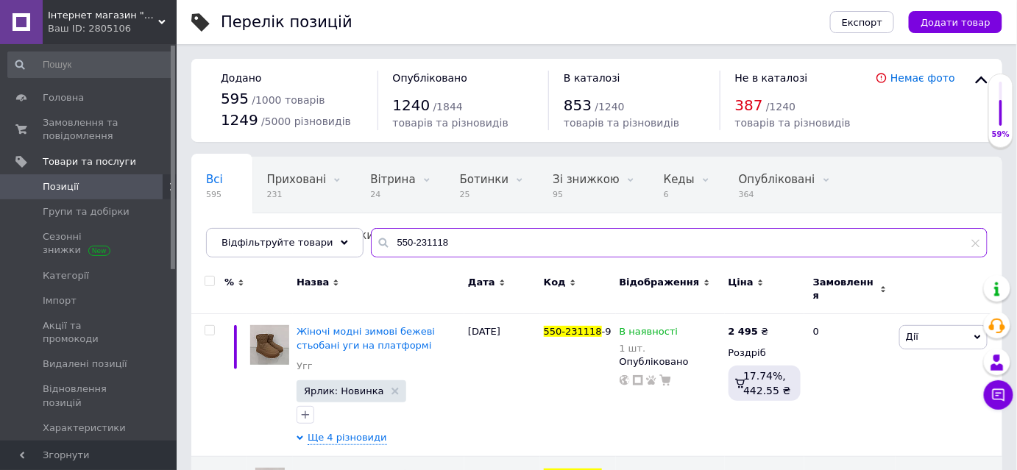
click at [469, 251] on input "550-231118" at bounding box center [679, 242] width 617 height 29
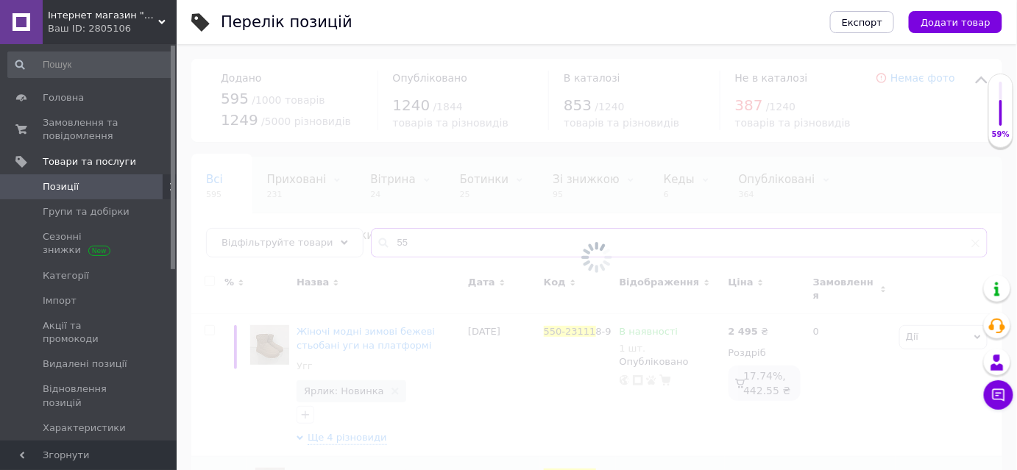
type input "5"
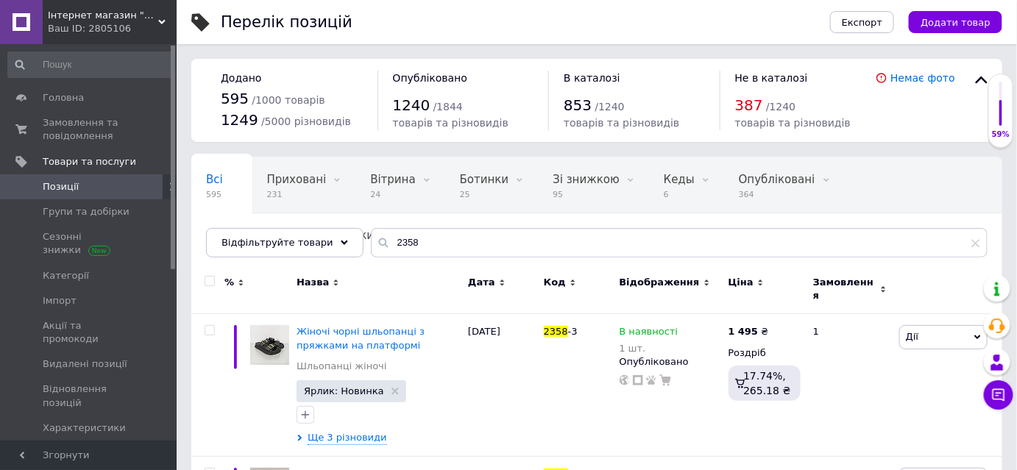
click at [410, 279] on div "Назва" at bounding box center [378, 282] width 164 height 13
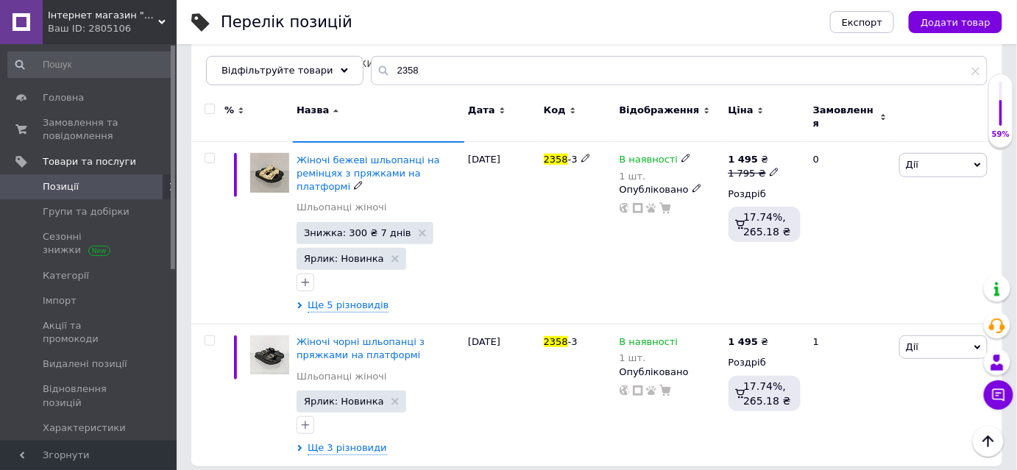
scroll to position [159, 0]
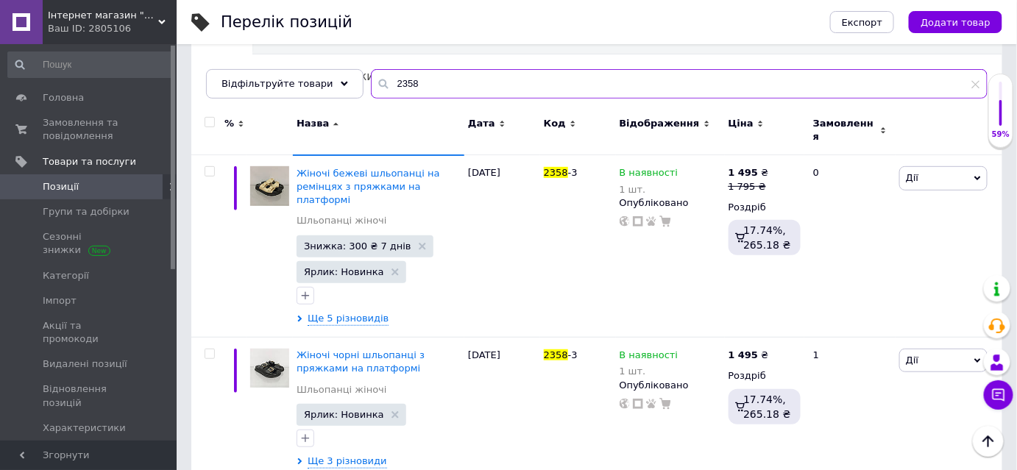
click at [384, 79] on input "2358" at bounding box center [679, 83] width 617 height 29
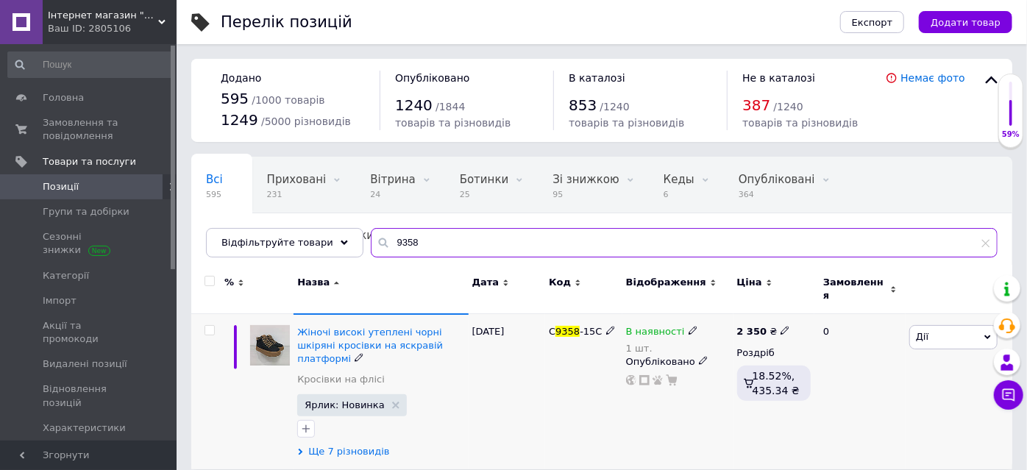
type input "9358"
click at [353, 445] on span "Ще 7 різновидів" at bounding box center [348, 451] width 81 height 13
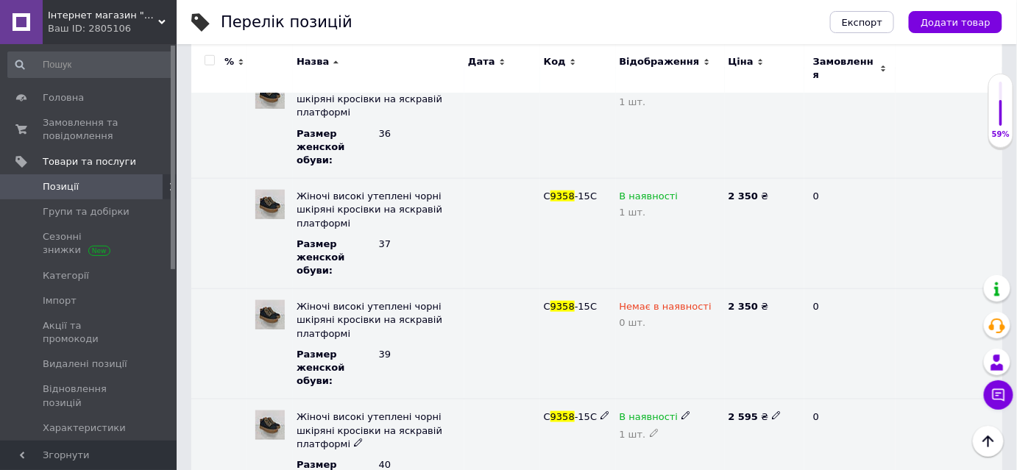
scroll to position [408, 0]
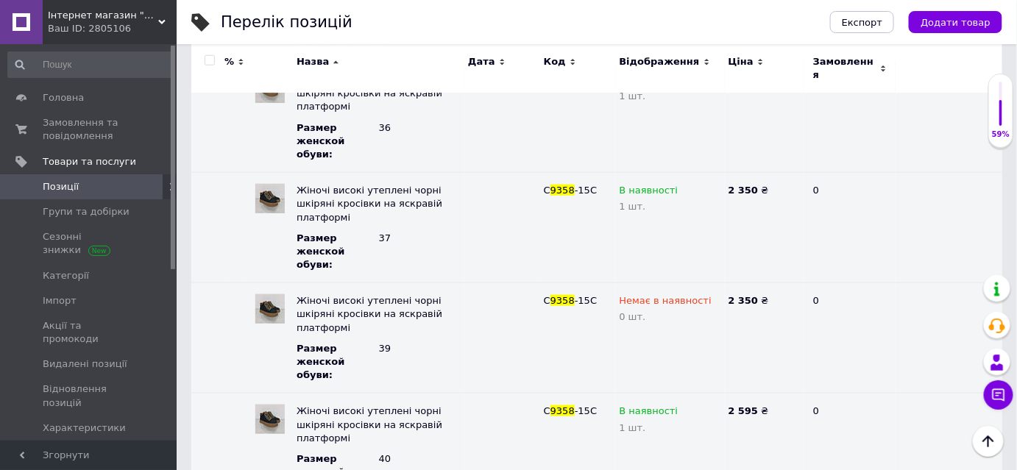
type input "0"
click at [74, 124] on span "Замовлення та повідомлення" at bounding box center [89, 129] width 93 height 26
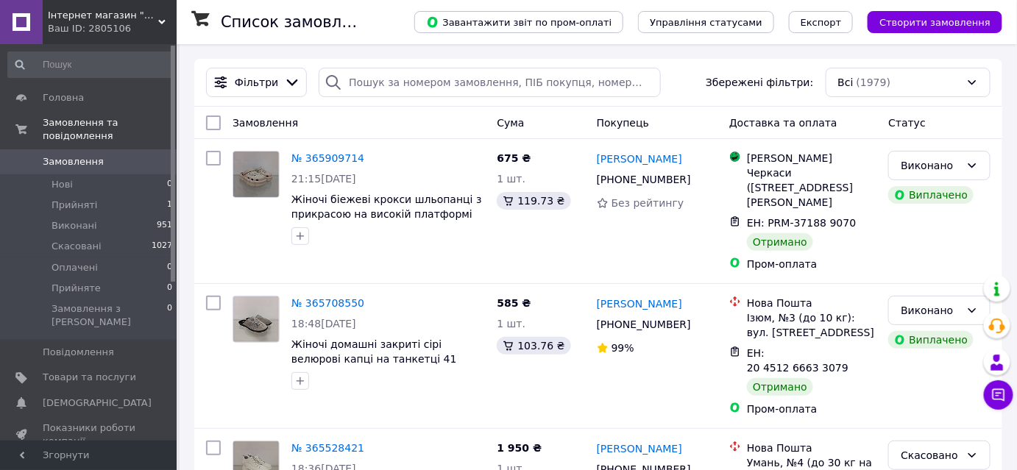
click at [402, 121] on div "Замовлення" at bounding box center [359, 123] width 264 height 26
